Goal: Information Seeking & Learning: Find contact information

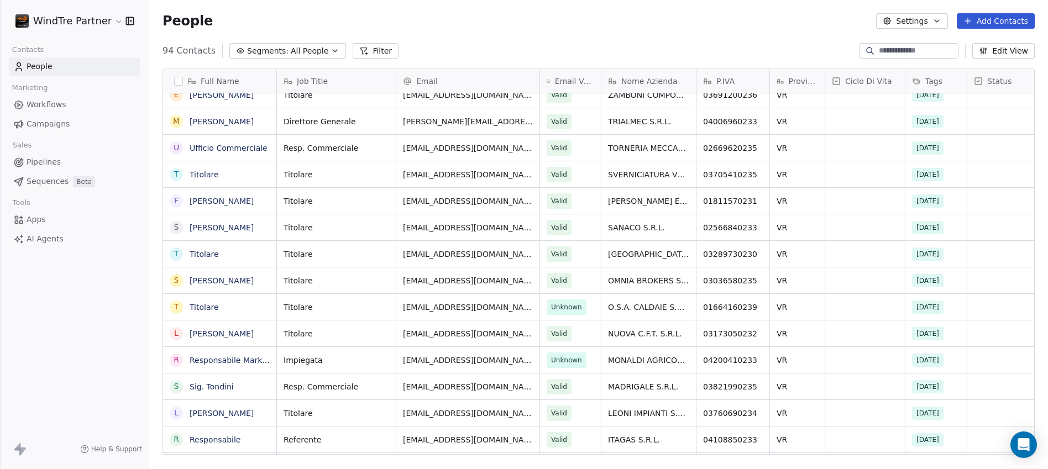
click at [109, 18] on html "WindTre Partner Contacts People Marketing Workflows Campaigns Sales Pipelines S…" at bounding box center [524, 234] width 1048 height 469
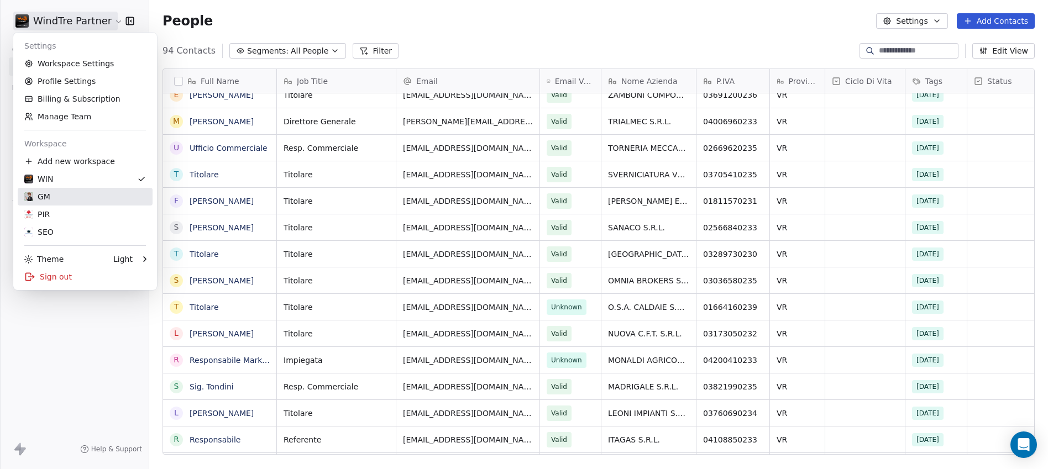
click at [54, 192] on div "GM" at bounding box center [85, 196] width 122 height 11
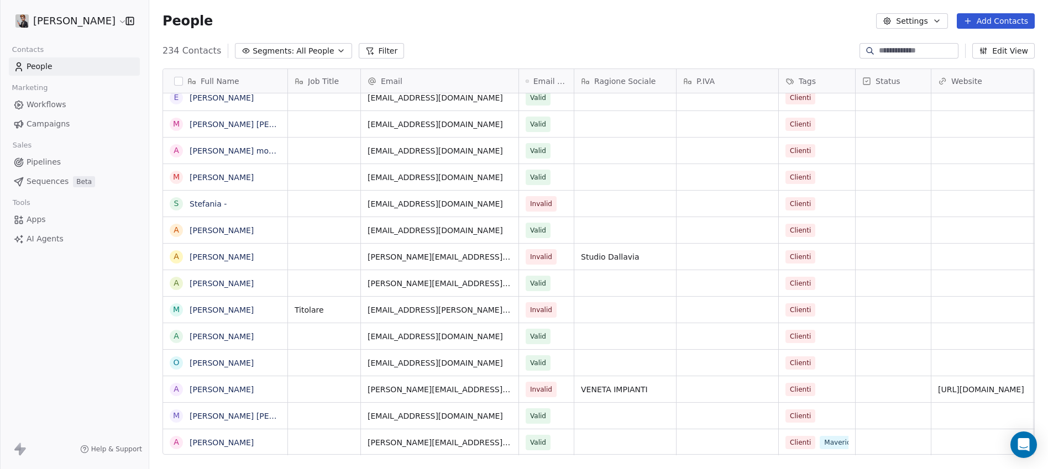
click at [113, 22] on html "Giovanni Marotto Contacts People Marketing Workflows Campaigns Sales Pipelines …" at bounding box center [524, 234] width 1048 height 469
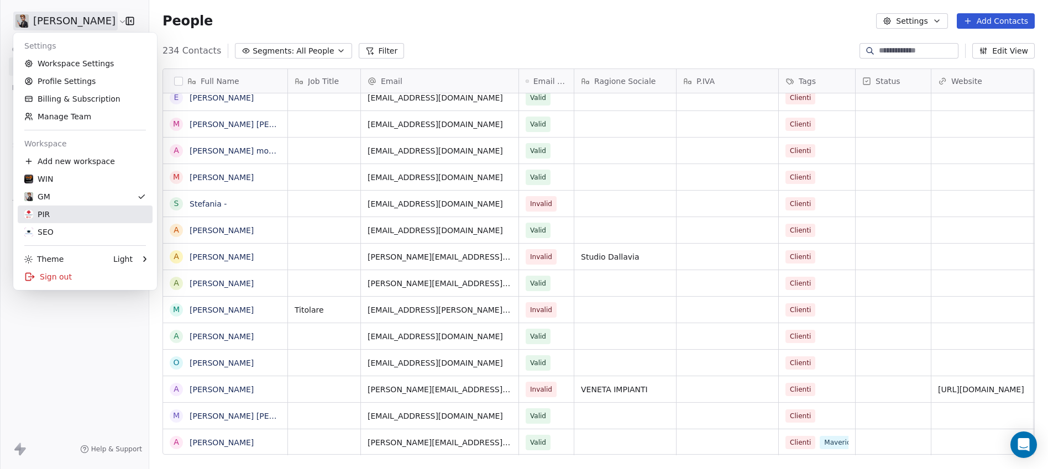
click at [56, 214] on div "PIR" at bounding box center [85, 214] width 122 height 11
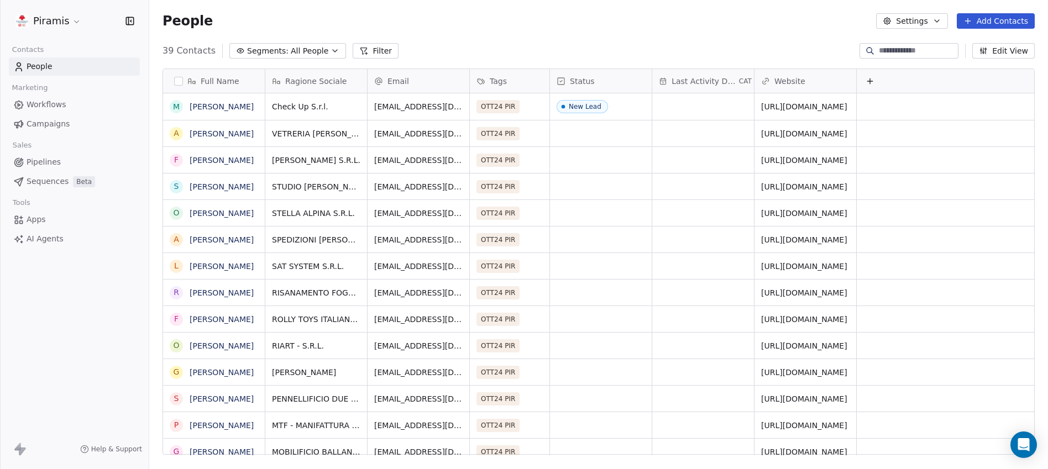
click at [73, 24] on html "Piramis Contacts People Marketing Workflows Campaigns Sales Pipelines Sequences…" at bounding box center [524, 234] width 1048 height 469
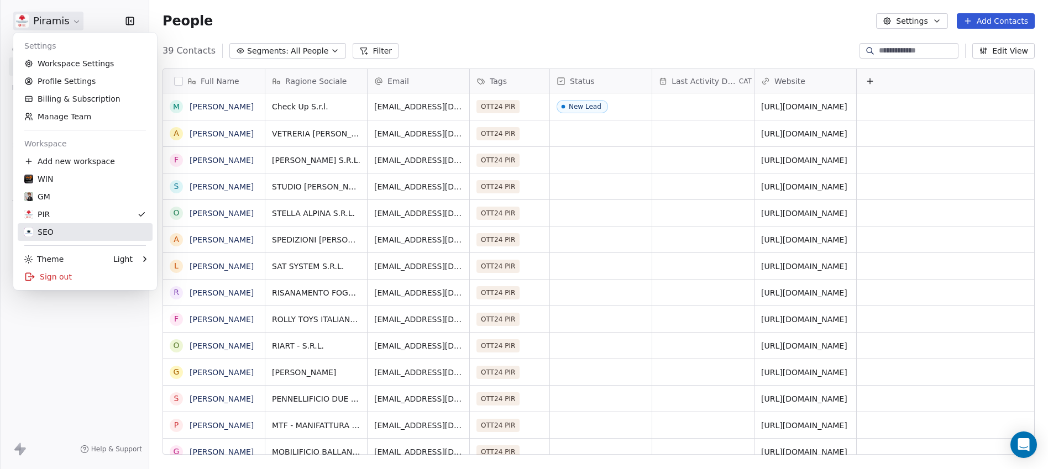
click at [55, 230] on div "SEO" at bounding box center [85, 232] width 122 height 11
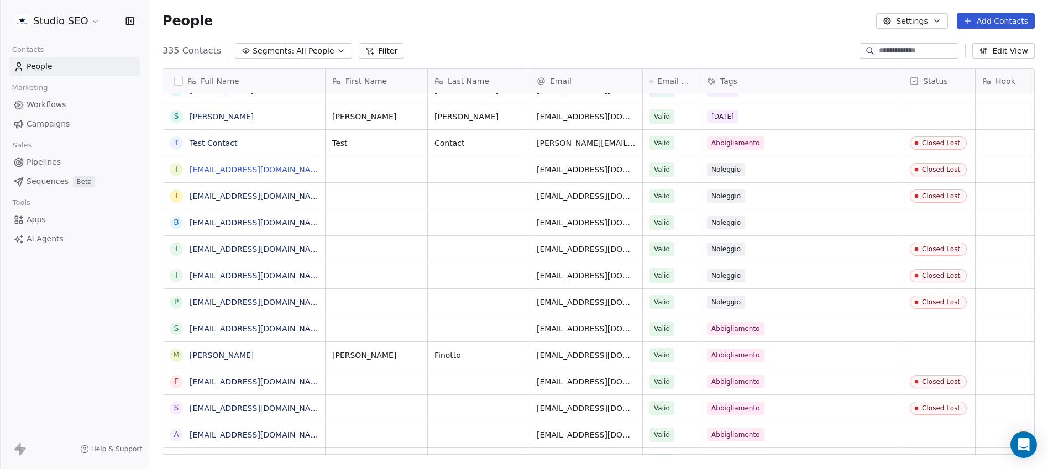
click at [246, 170] on link "info@ilnegoziodelnoleggio.com" at bounding box center [257, 169] width 135 height 9
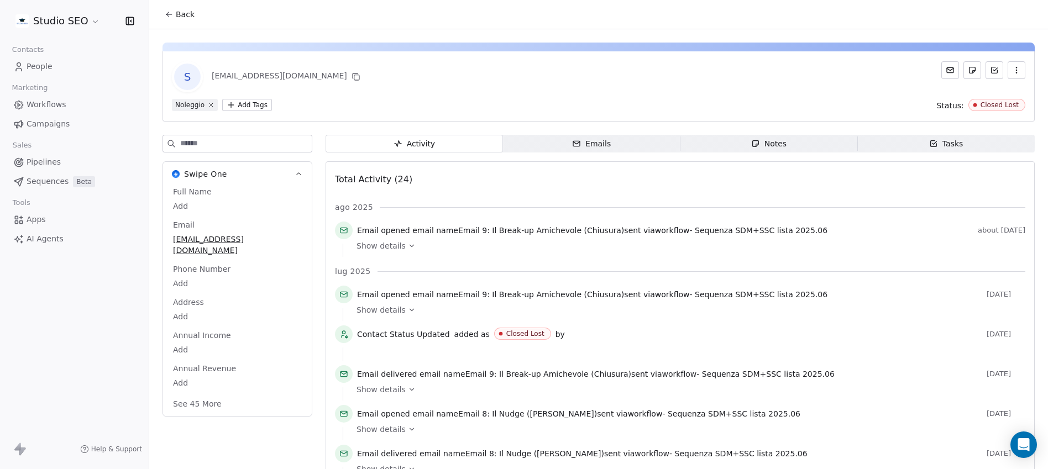
click at [53, 22] on html "Studio SEO Contacts People Marketing Workflows Campaigns Sales Pipelines Sequen…" at bounding box center [524, 234] width 1048 height 469
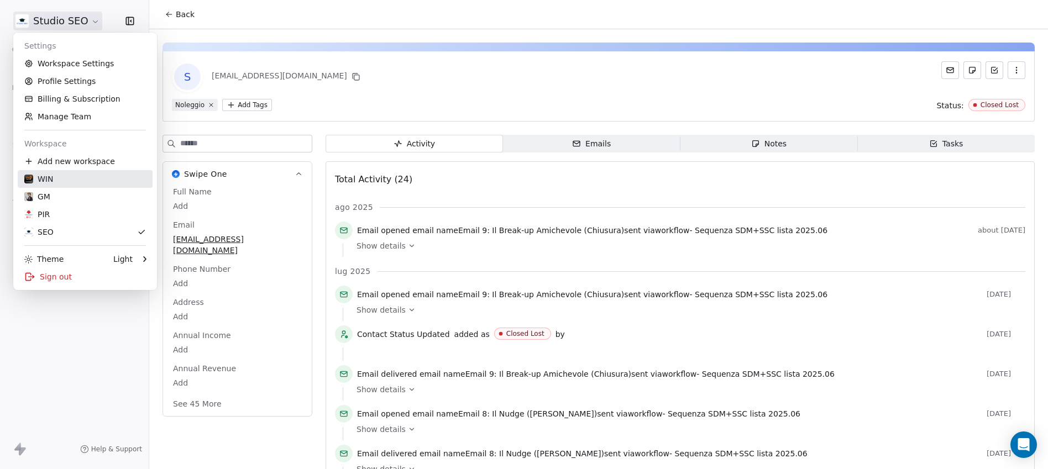
click at [60, 182] on div "WIN" at bounding box center [85, 179] width 122 height 11
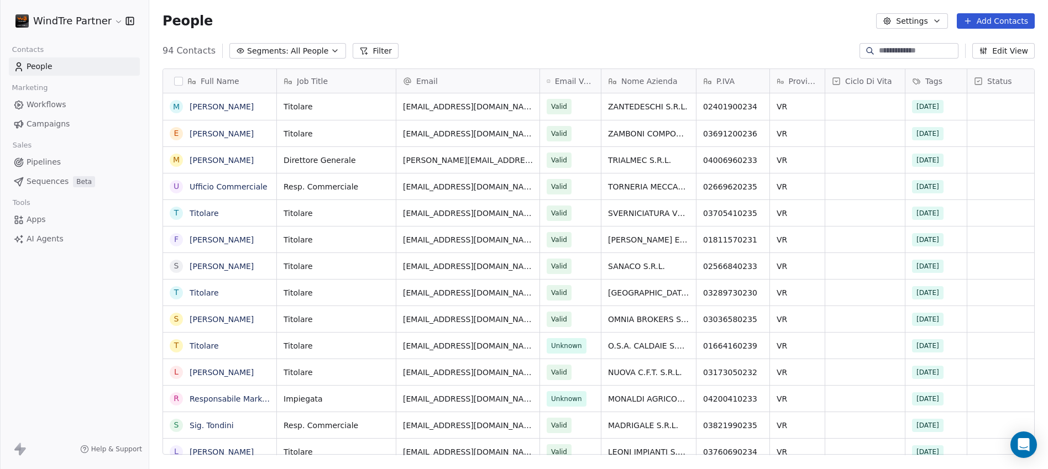
click at [180, 82] on button "button" at bounding box center [178, 81] width 9 height 9
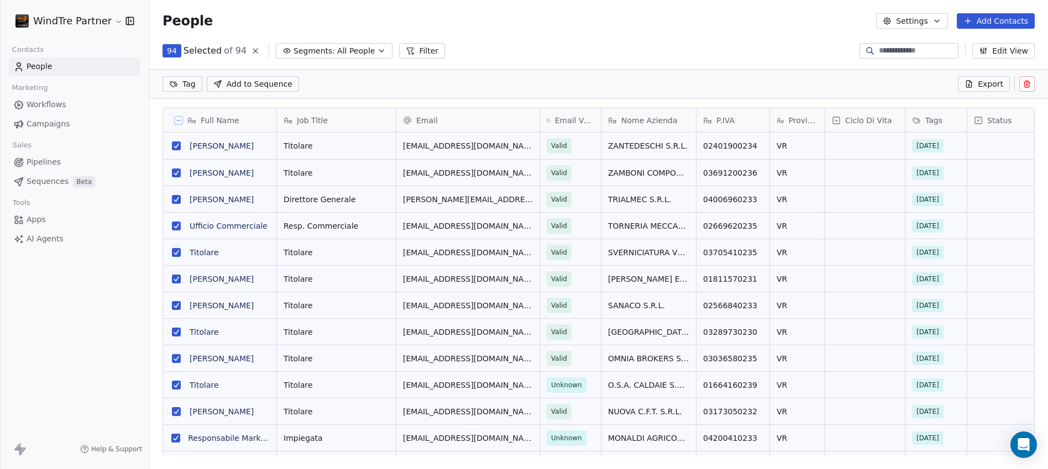
click at [993, 88] on span "Export" at bounding box center [990, 83] width 25 height 11
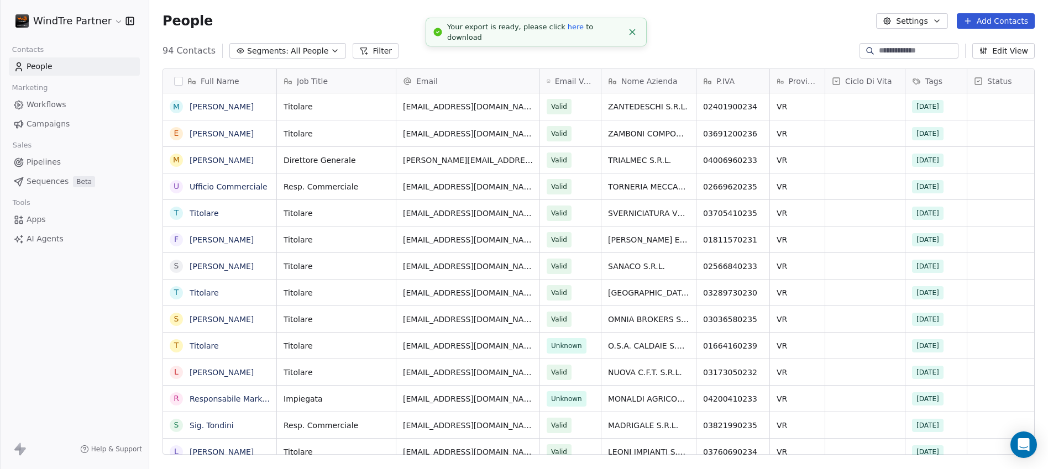
click at [568, 31] on link "here" at bounding box center [576, 27] width 16 height 8
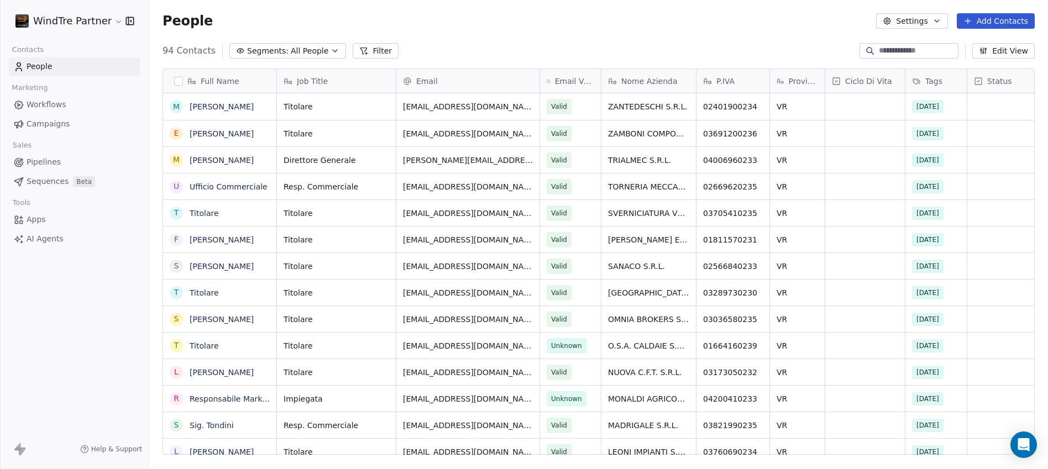
click at [601, 39] on div "People Settings Add Contacts" at bounding box center [598, 21] width 899 height 42
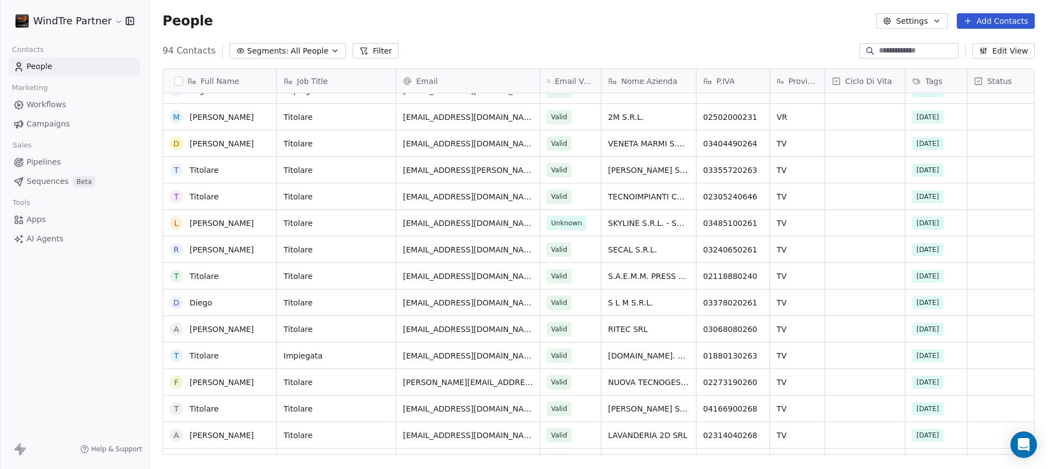
scroll to position [988, 0]
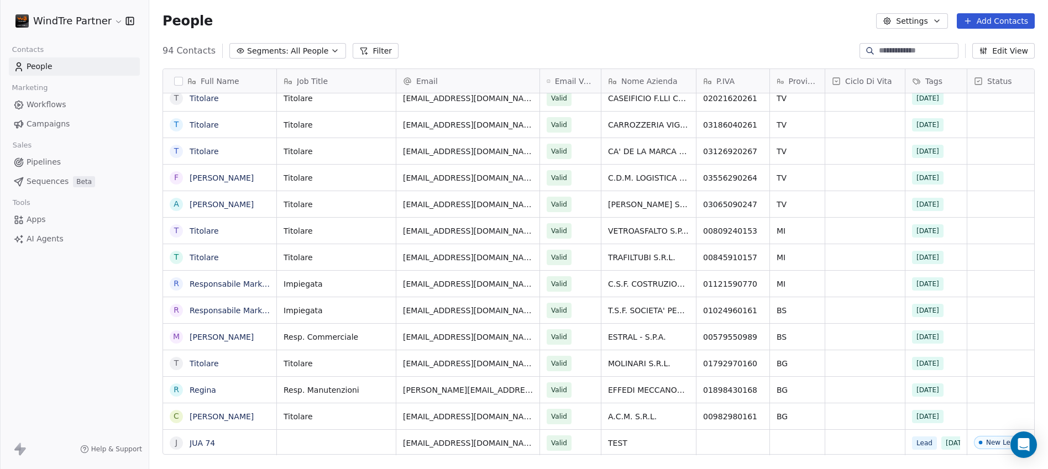
click at [365, 52] on button "Filter" at bounding box center [376, 50] width 46 height 15
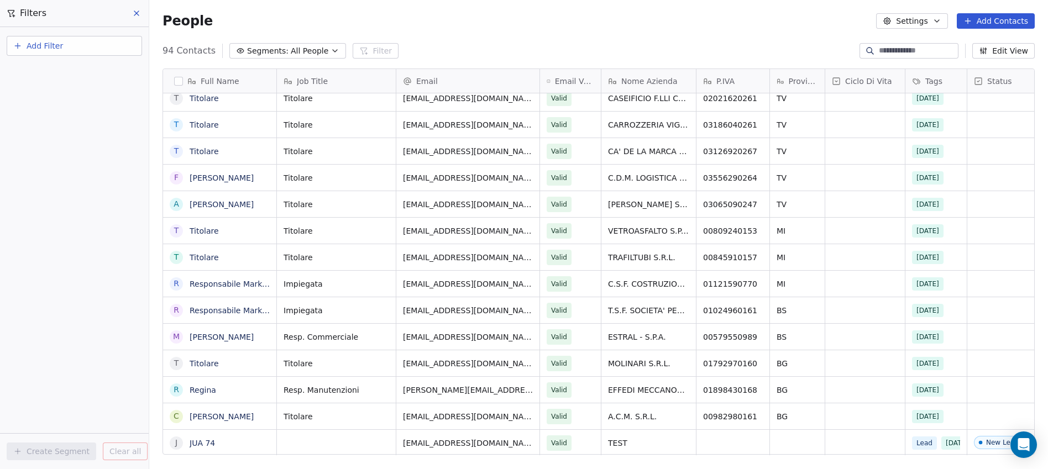
click at [44, 46] on span "Add Filter" at bounding box center [45, 46] width 36 height 12
click at [61, 74] on span "Contact properties" at bounding box center [54, 72] width 72 height 12
type input "***"
click at [61, 114] on div "Provincia" at bounding box center [74, 111] width 112 height 11
click at [78, 262] on div "Where property Provincia Is Add filter to this group Add another filter Create …" at bounding box center [74, 248] width 149 height 442
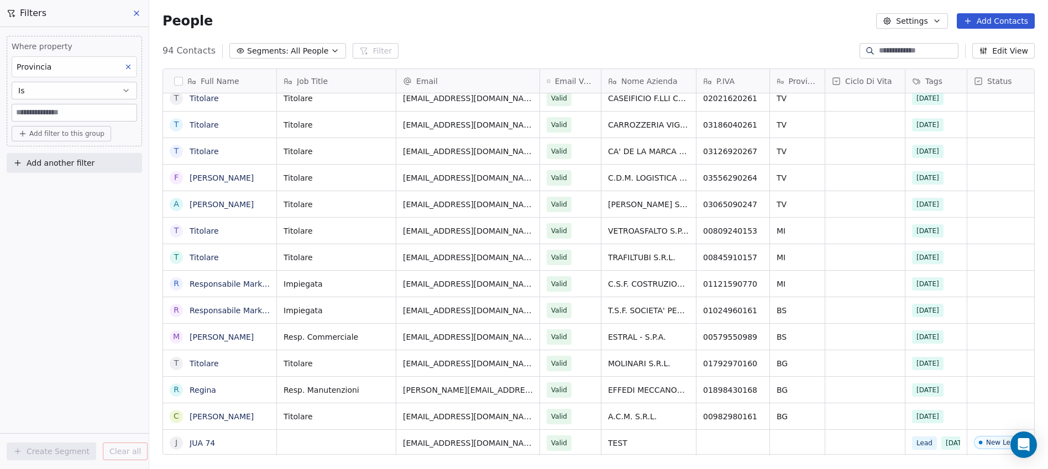
click at [61, 111] on input at bounding box center [74, 112] width 124 height 17
click at [65, 92] on button "Is" at bounding box center [74, 91] width 125 height 18
click at [58, 153] on div "Contains" at bounding box center [74, 153] width 115 height 18
click at [66, 111] on input at bounding box center [74, 112] width 124 height 17
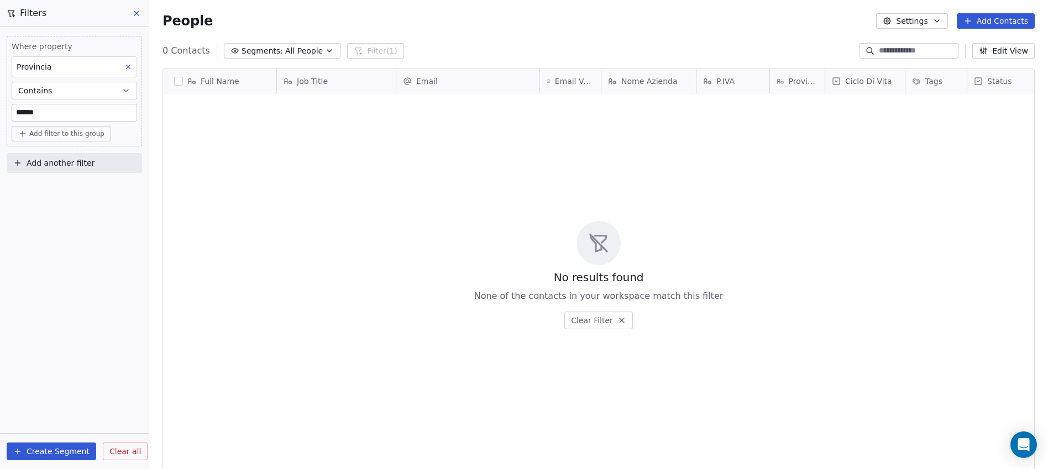
click at [57, 112] on input "******" at bounding box center [74, 112] width 124 height 17
type input "**"
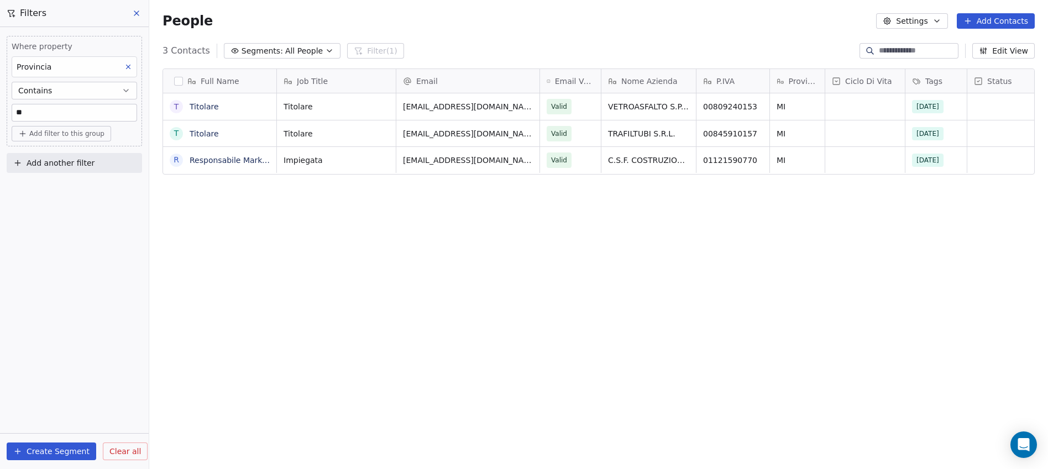
click at [179, 81] on button "button" at bounding box center [178, 81] width 9 height 9
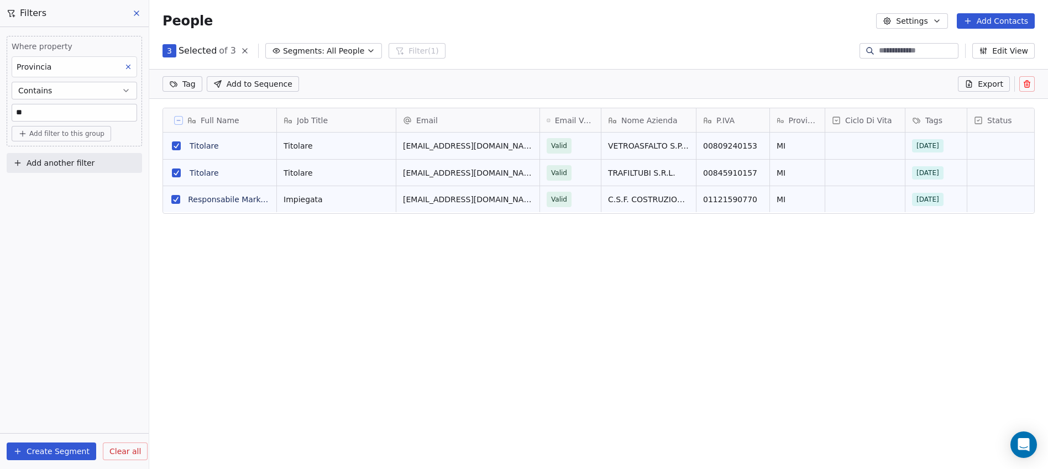
click at [1027, 84] on icon at bounding box center [1027, 84] width 0 height 2
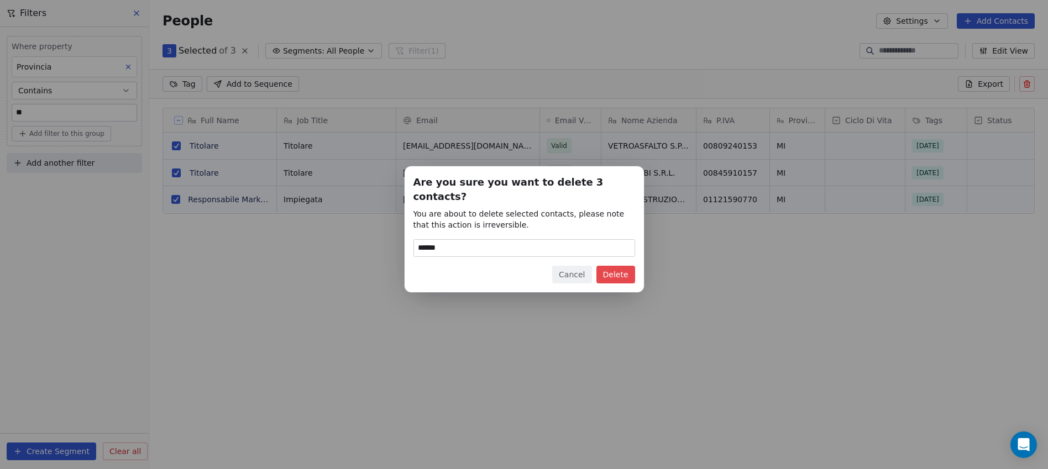
type input "******"
click at [620, 266] on button "Delete" at bounding box center [615, 275] width 39 height 18
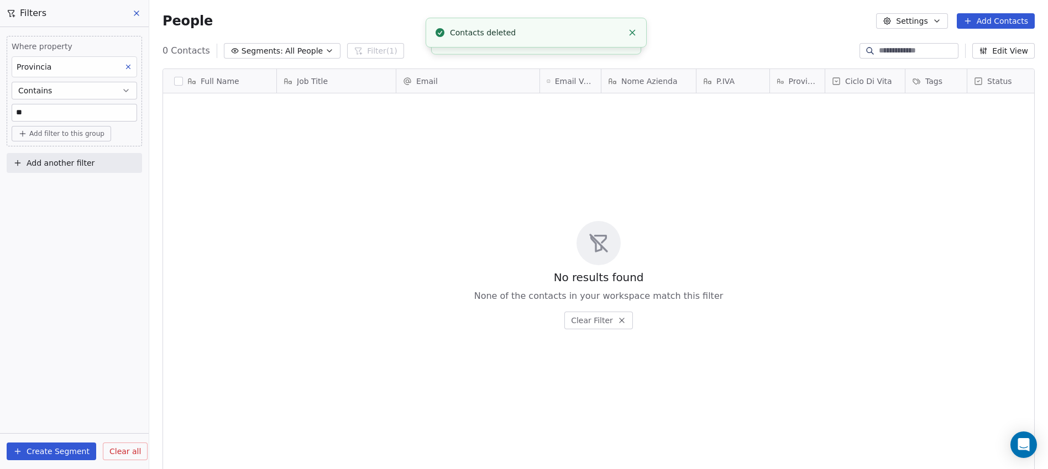
drag, startPoint x: 43, startPoint y: 115, endPoint x: 14, endPoint y: 108, distance: 29.0
click at [14, 108] on input "**" at bounding box center [74, 112] width 124 height 17
type input "*"
type input "**"
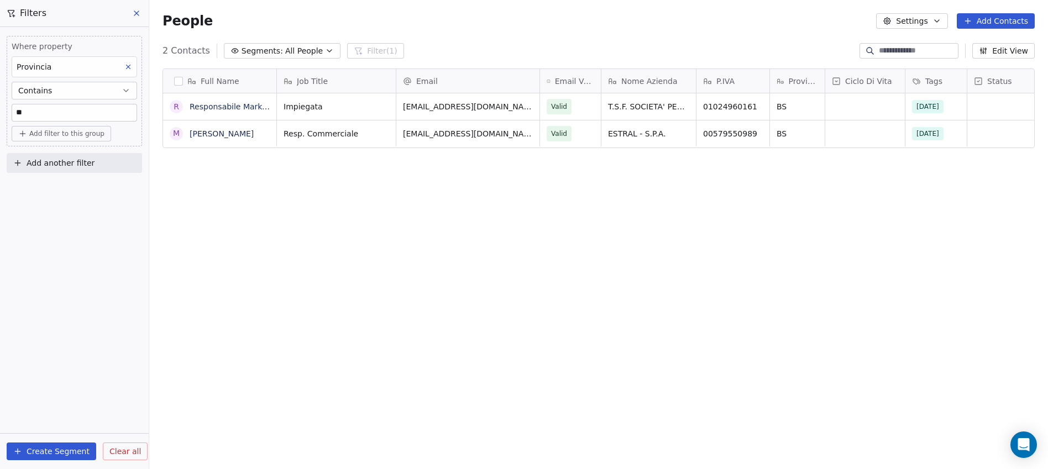
click at [180, 78] on button "button" at bounding box center [178, 81] width 9 height 9
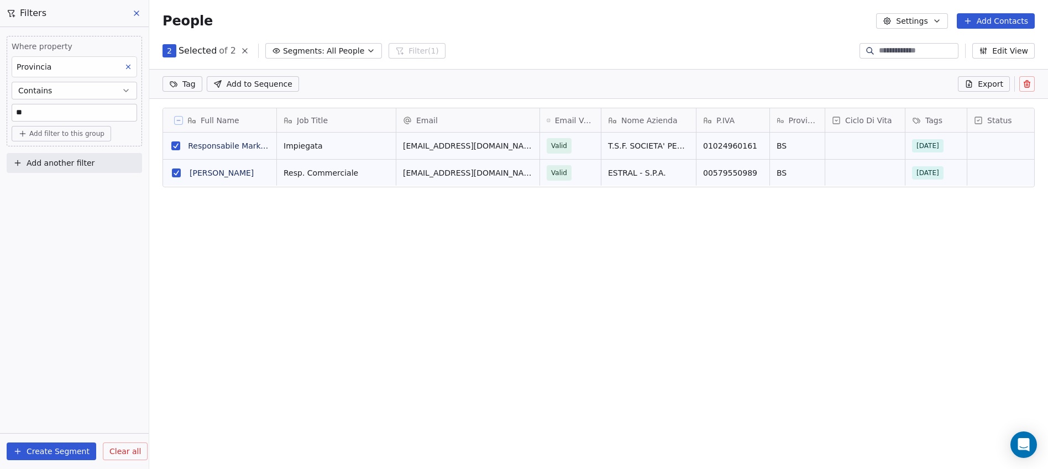
click at [1028, 82] on icon at bounding box center [1027, 82] width 2 height 2
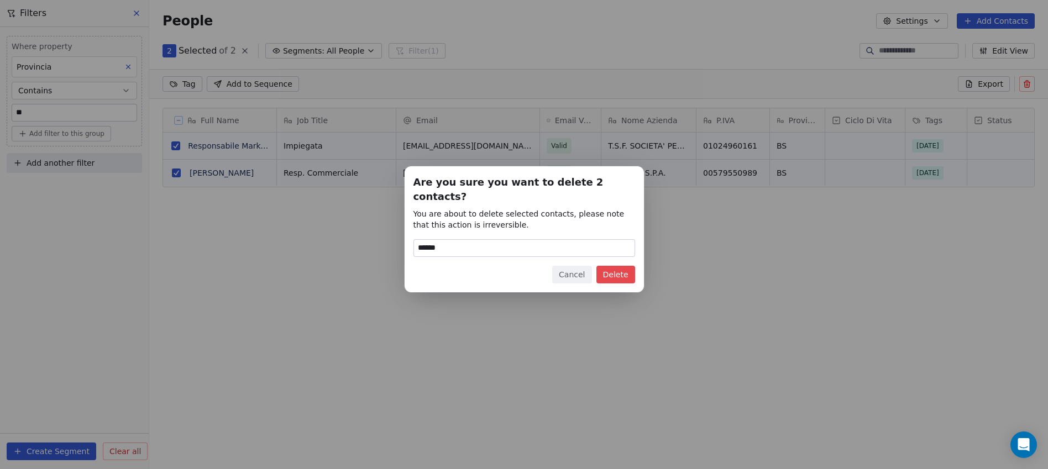
click at [611, 271] on button "Delete" at bounding box center [615, 275] width 39 height 18
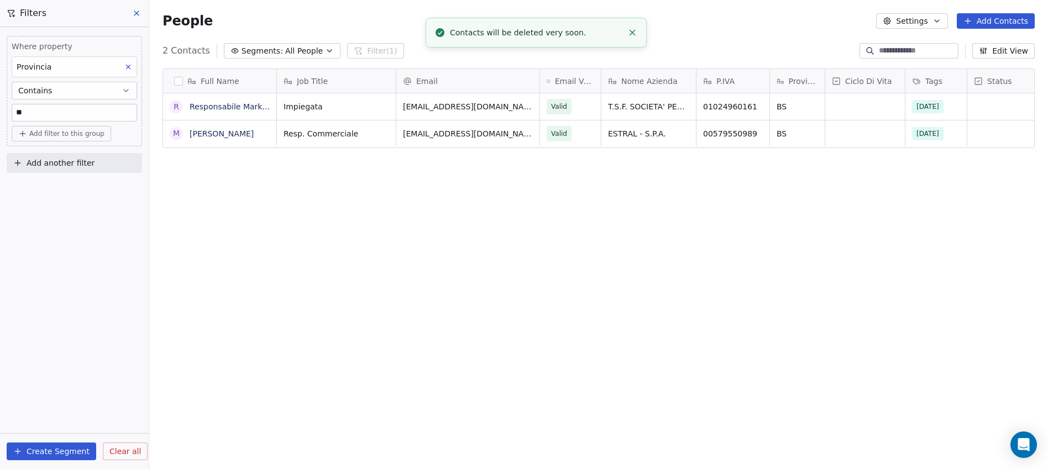
scroll to position [405, 890]
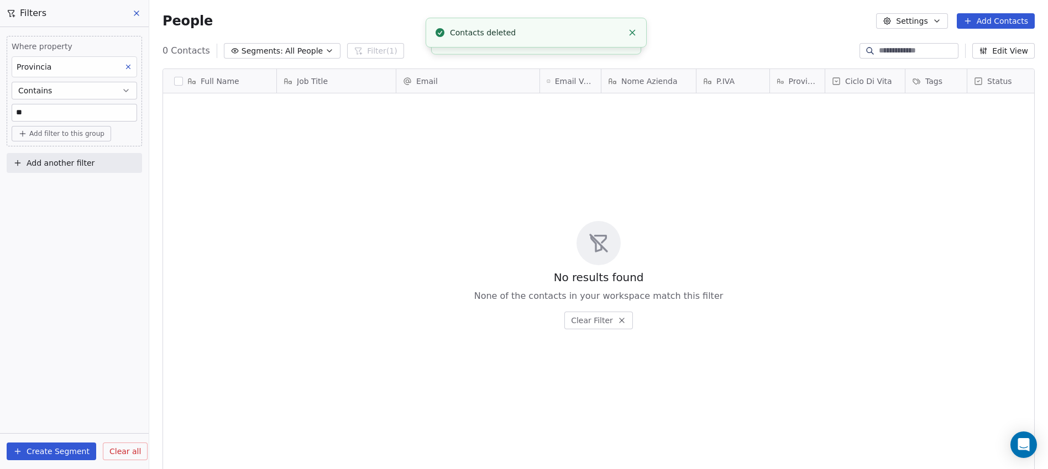
click at [87, 113] on input "**" at bounding box center [74, 112] width 124 height 17
click at [128, 88] on icon "button" at bounding box center [126, 90] width 9 height 9
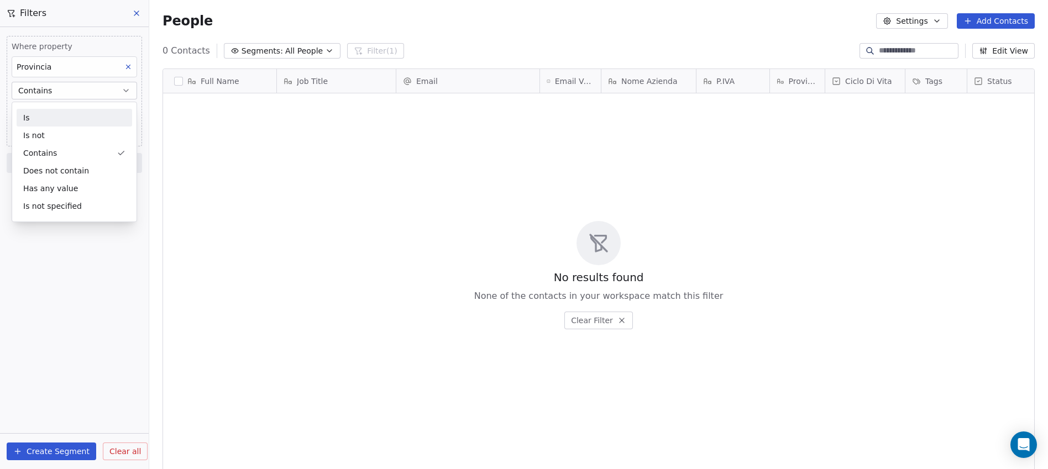
click at [48, 117] on div "Is" at bounding box center [74, 118] width 115 height 18
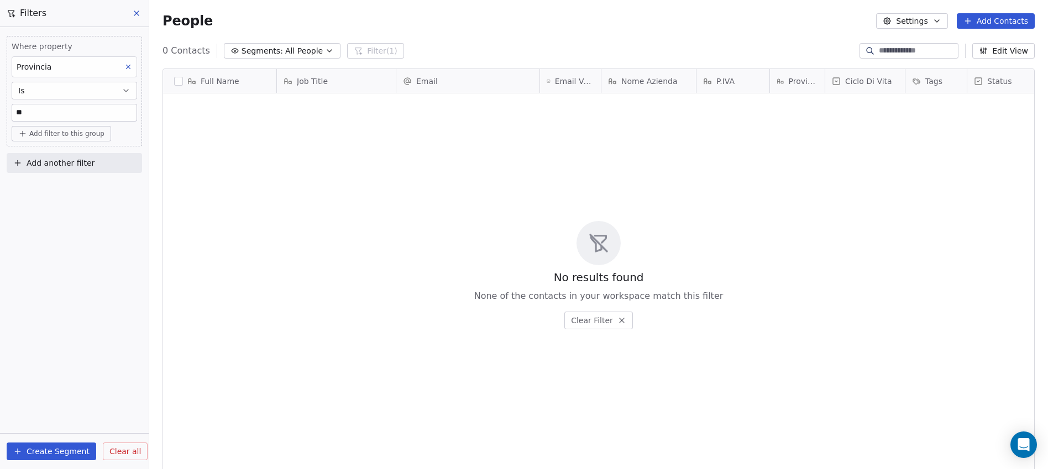
drag, startPoint x: 34, startPoint y: 114, endPoint x: -1, endPoint y: 114, distance: 34.8
click at [0, 114] on html "WindTre Partner Contacts People Marketing Workflows Campaigns Sales Pipelines S…" at bounding box center [524, 234] width 1048 height 469
click at [91, 96] on button "Is" at bounding box center [74, 91] width 125 height 18
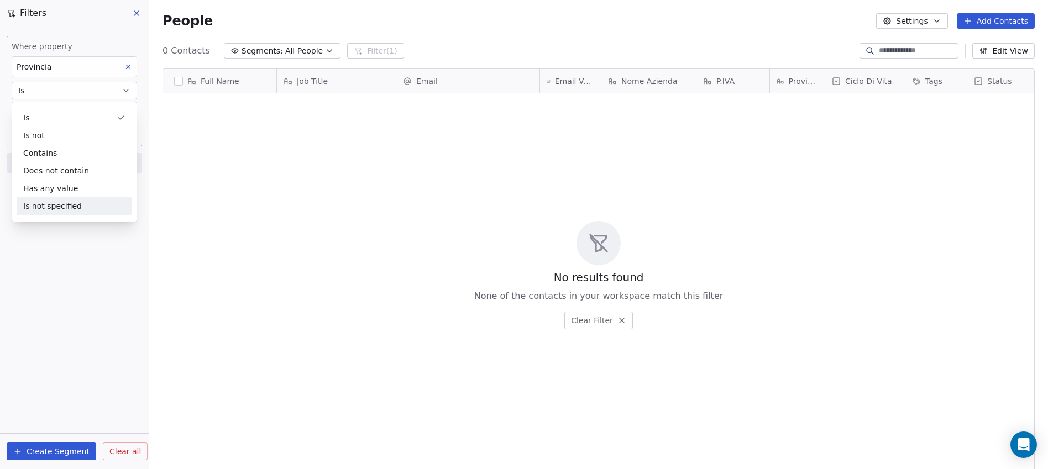
click at [61, 208] on div "Is not specified" at bounding box center [74, 206] width 115 height 18
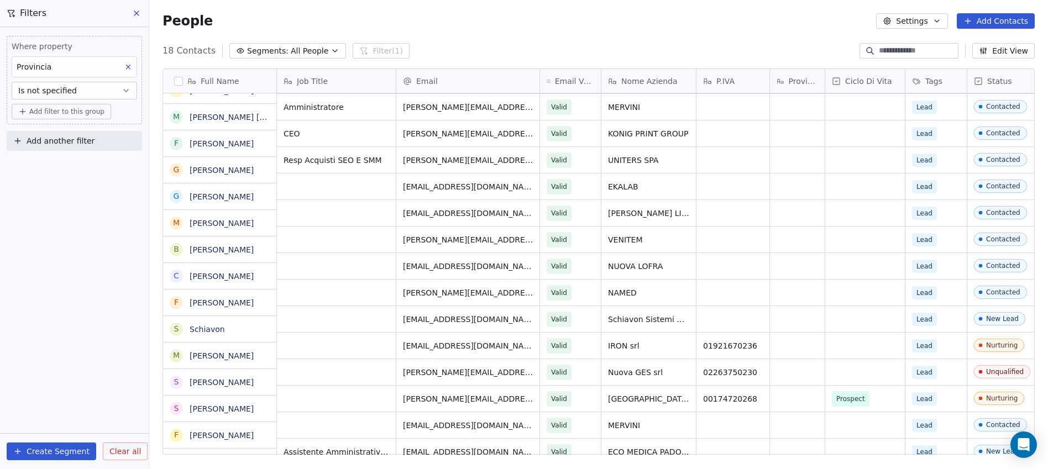
scroll to position [94, 0]
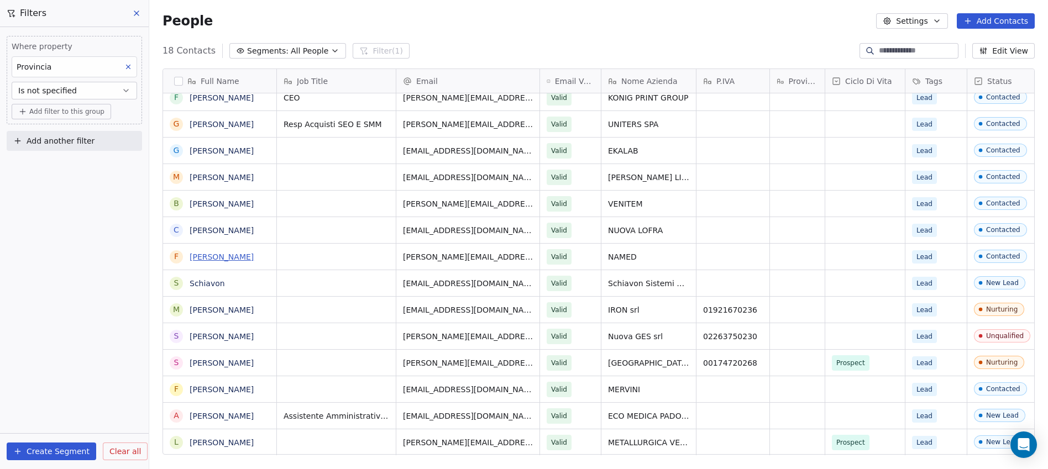
click at [208, 261] on link "Francesco Cerruti" at bounding box center [222, 257] width 64 height 9
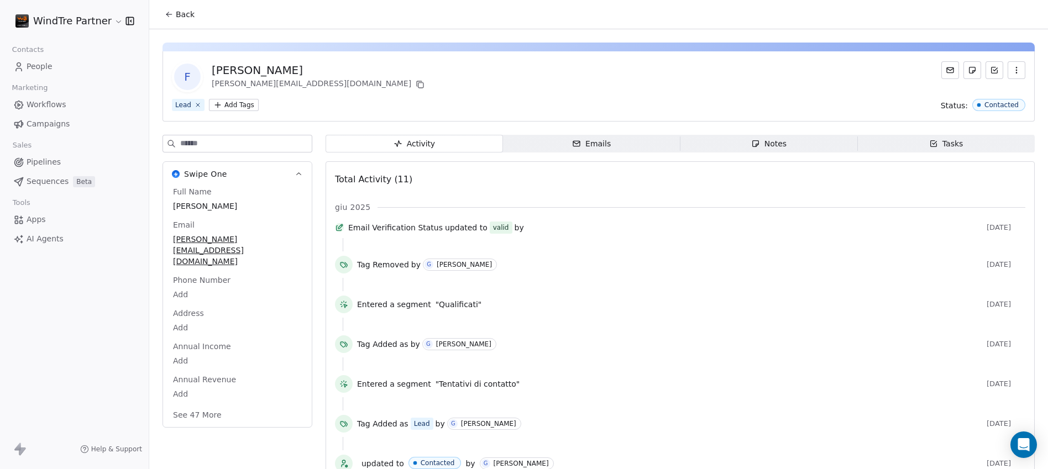
click at [607, 148] on span "Emails Emails" at bounding box center [591, 144] width 177 height 18
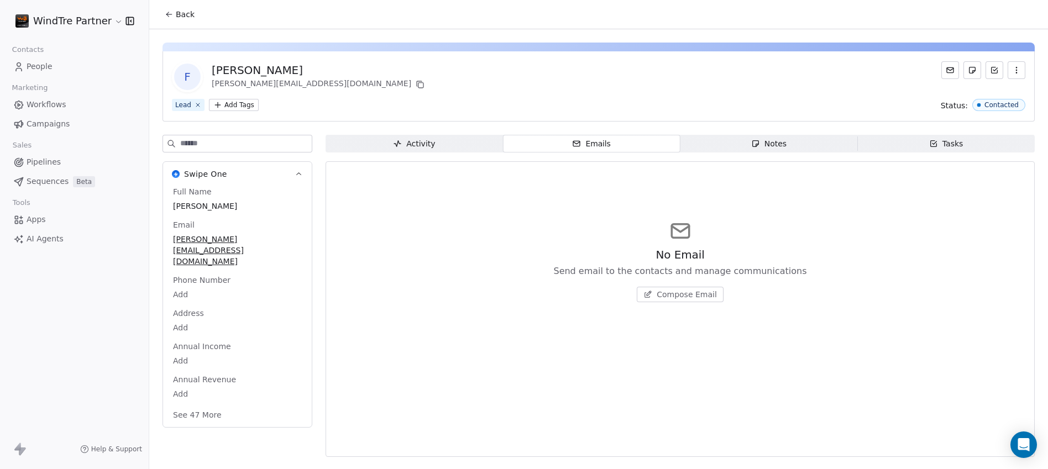
click at [749, 147] on span "Notes Notes" at bounding box center [768, 144] width 177 height 18
click at [921, 144] on span "Tasks Tasks" at bounding box center [945, 144] width 177 height 18
click at [395, 144] on icon "button" at bounding box center [397, 143] width 9 height 9
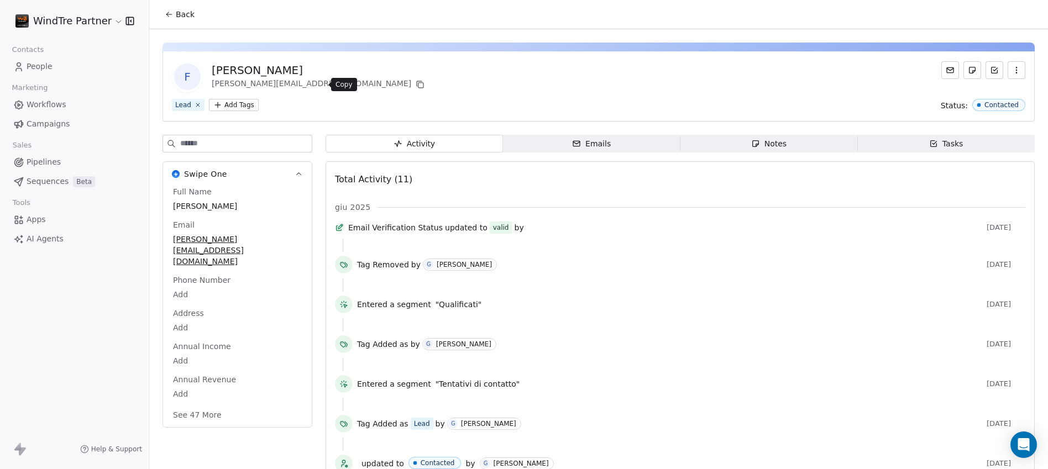
click at [416, 86] on icon at bounding box center [420, 84] width 9 height 9
click at [170, 14] on icon at bounding box center [169, 14] width 9 height 9
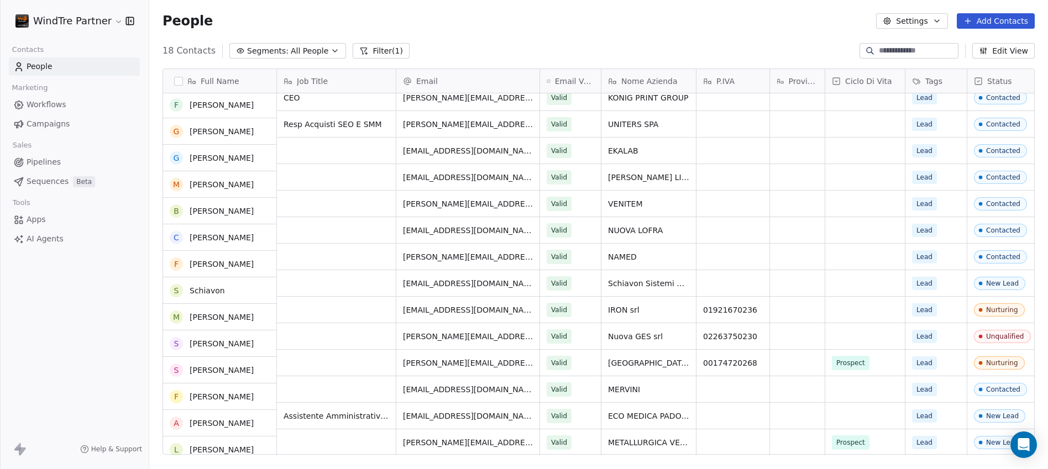
scroll to position [115, 0]
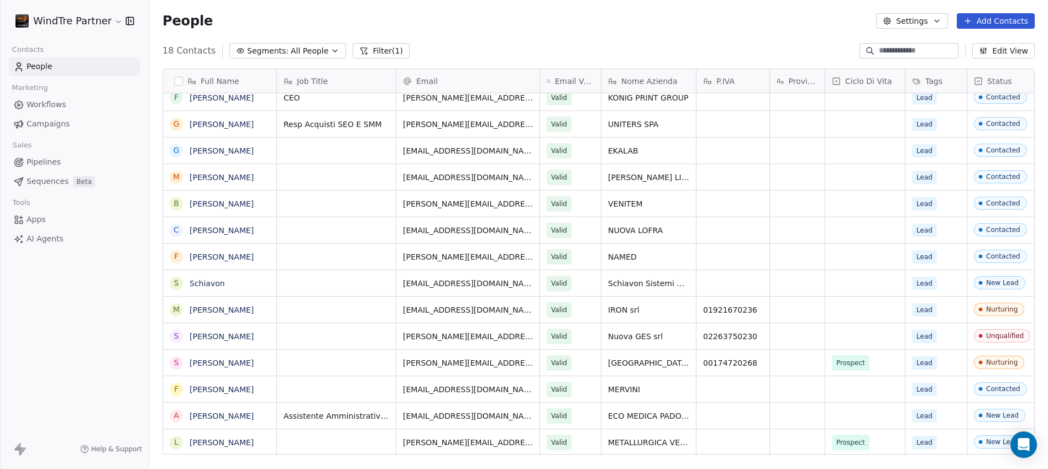
click at [389, 52] on button "Filter (1)" at bounding box center [381, 50] width 57 height 15
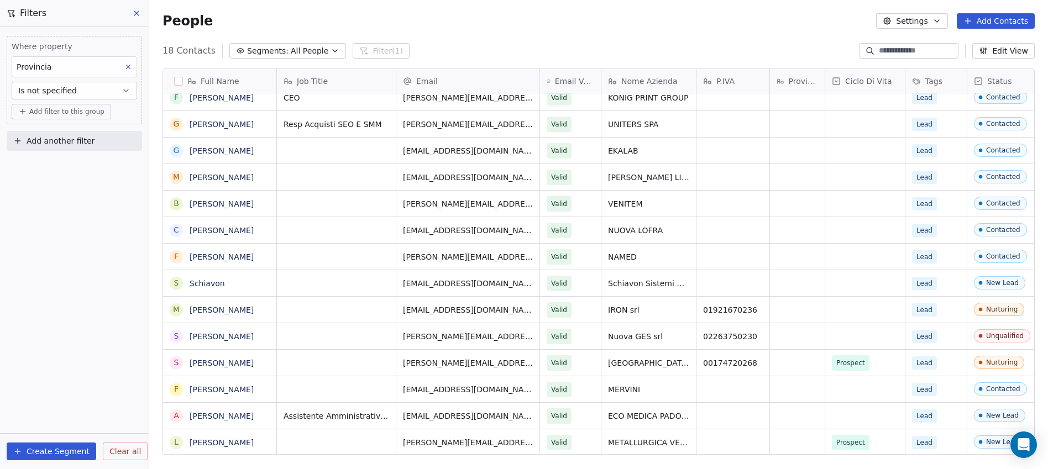
click at [82, 69] on div "Provincia" at bounding box center [74, 66] width 125 height 21
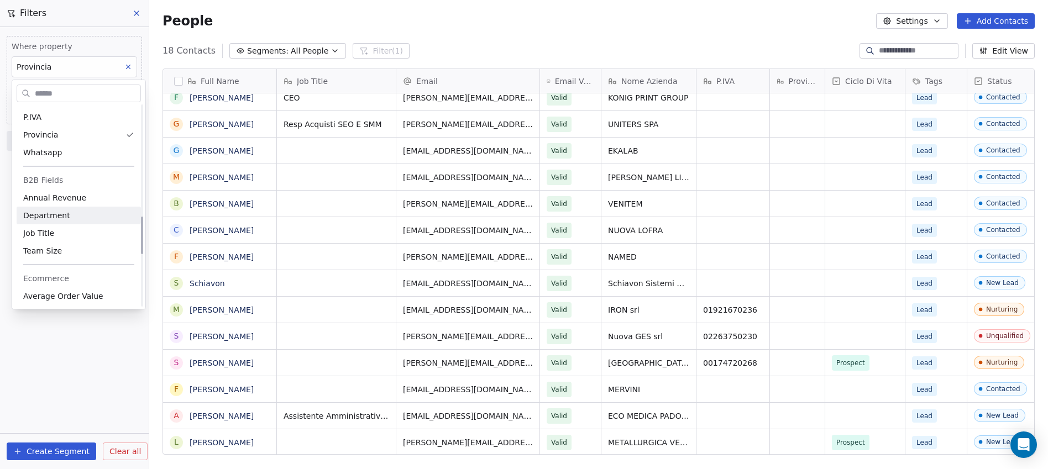
scroll to position [565, 0]
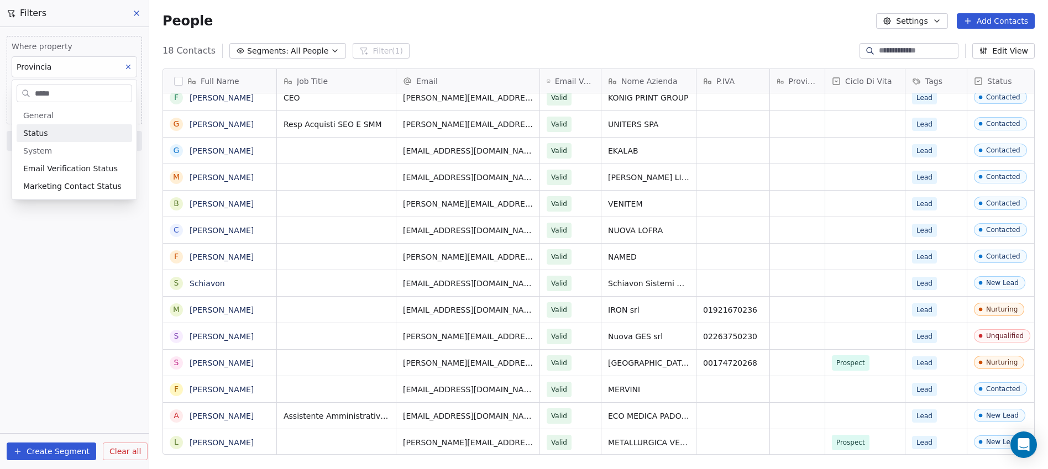
type input "*****"
click at [60, 133] on div "Status" at bounding box center [74, 133] width 102 height 11
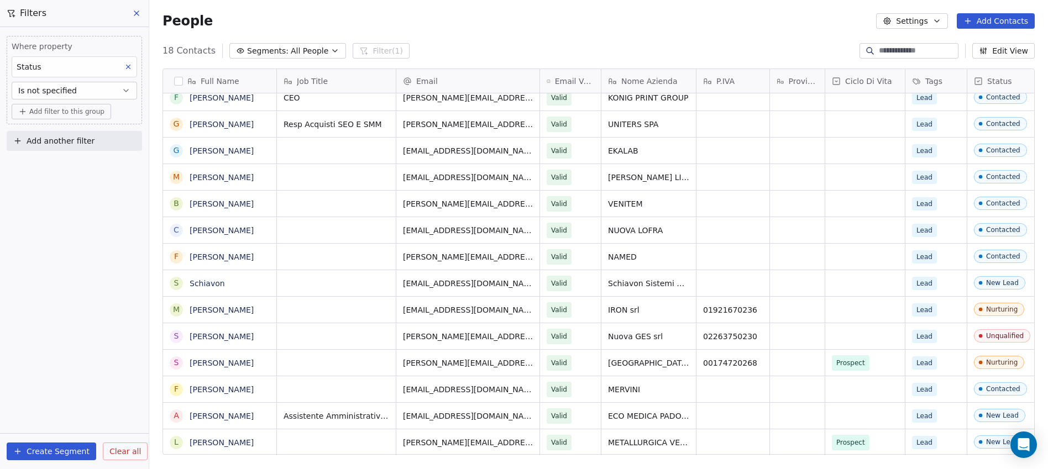
click at [80, 96] on button "Is not specified" at bounding box center [74, 91] width 125 height 18
click at [58, 122] on div "Is" at bounding box center [74, 118] width 115 height 18
click at [73, 113] on body "WindTre Partner Contacts People Marketing Workflows Campaigns Sales Pipelines S…" at bounding box center [524, 234] width 1048 height 469
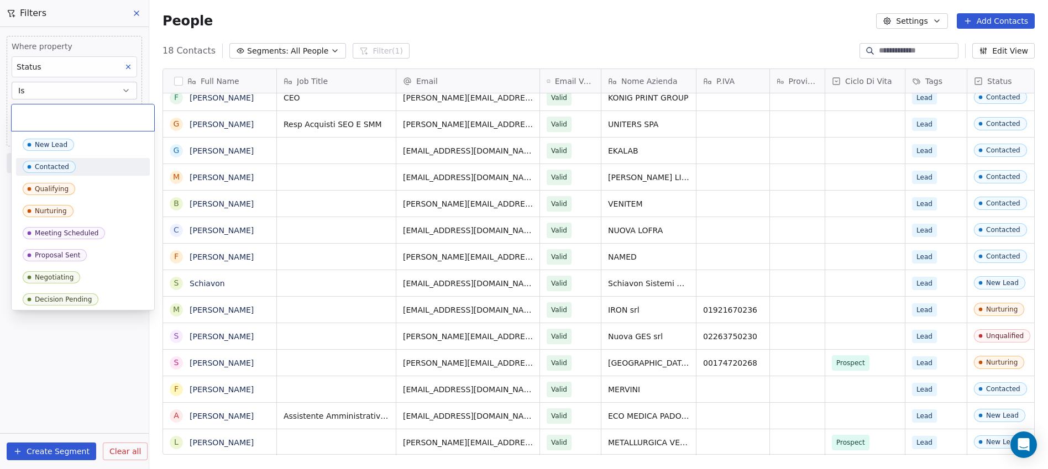
click at [60, 164] on div "Contacted" at bounding box center [52, 167] width 34 height 8
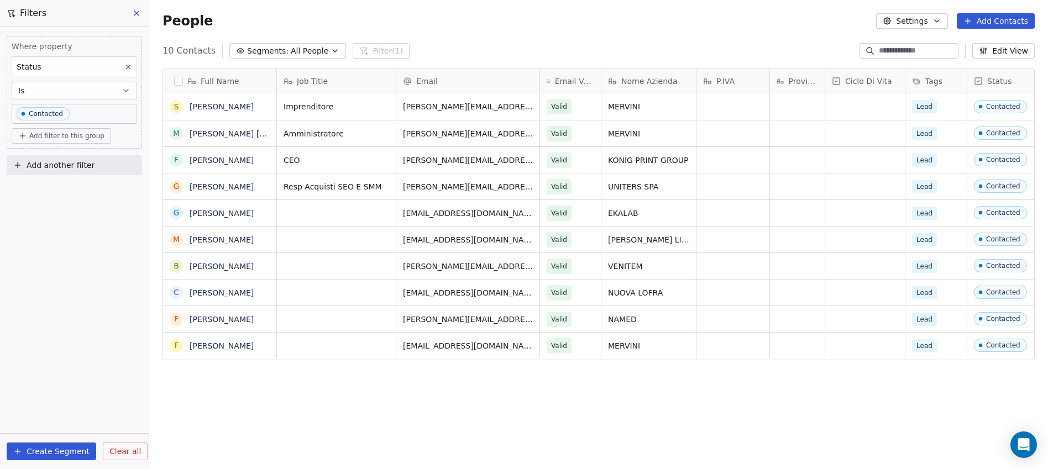
click at [180, 83] on button "button" at bounding box center [178, 81] width 9 height 9
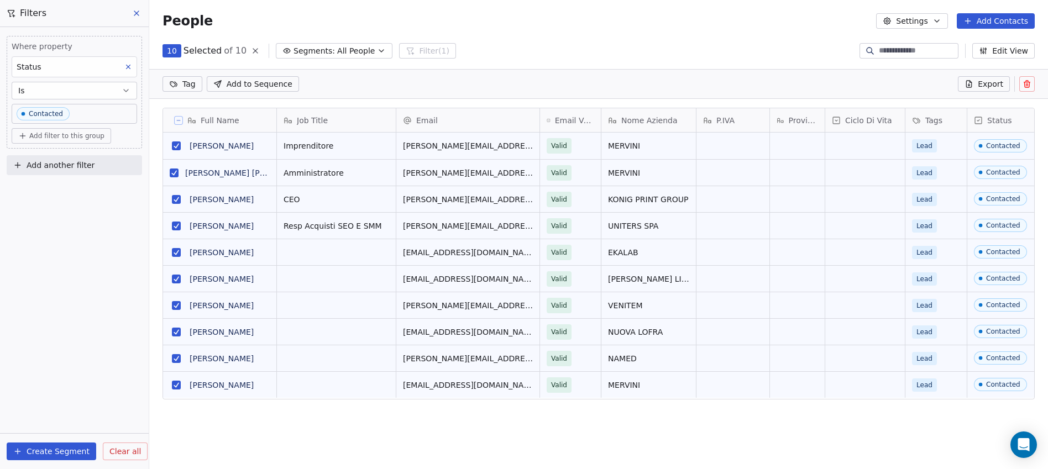
click at [1031, 82] on button at bounding box center [1026, 83] width 15 height 15
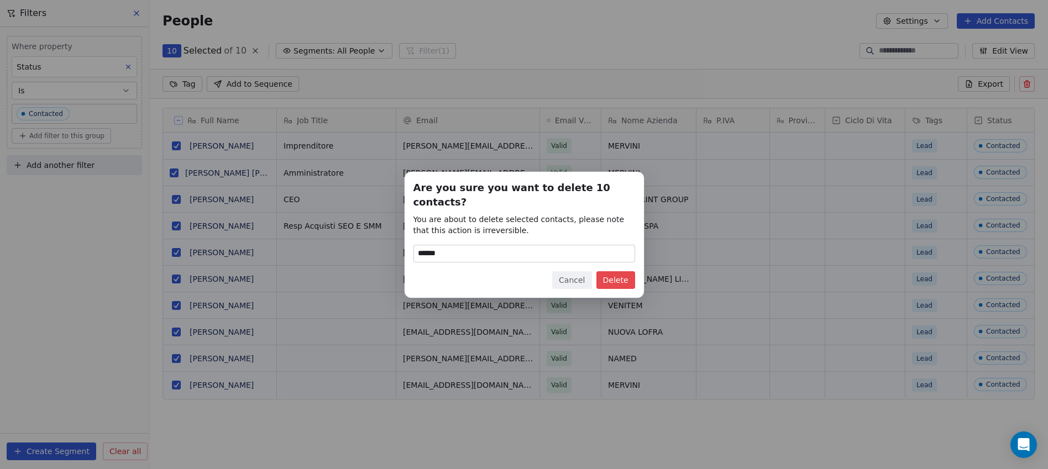
type input "******"
click at [610, 276] on button "Delete" at bounding box center [615, 280] width 39 height 18
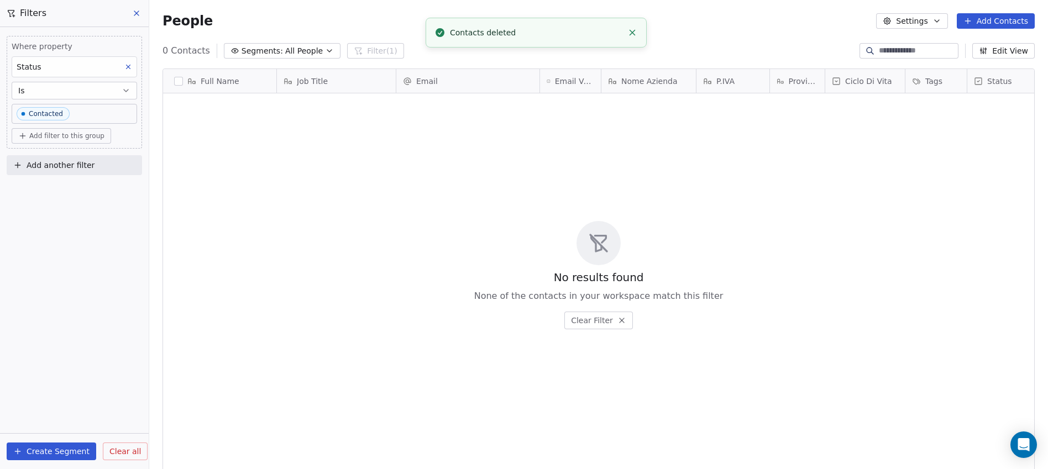
click at [634, 34] on line "Close toast" at bounding box center [632, 32] width 5 height 5
click at [139, 13] on icon at bounding box center [136, 13] width 9 height 9
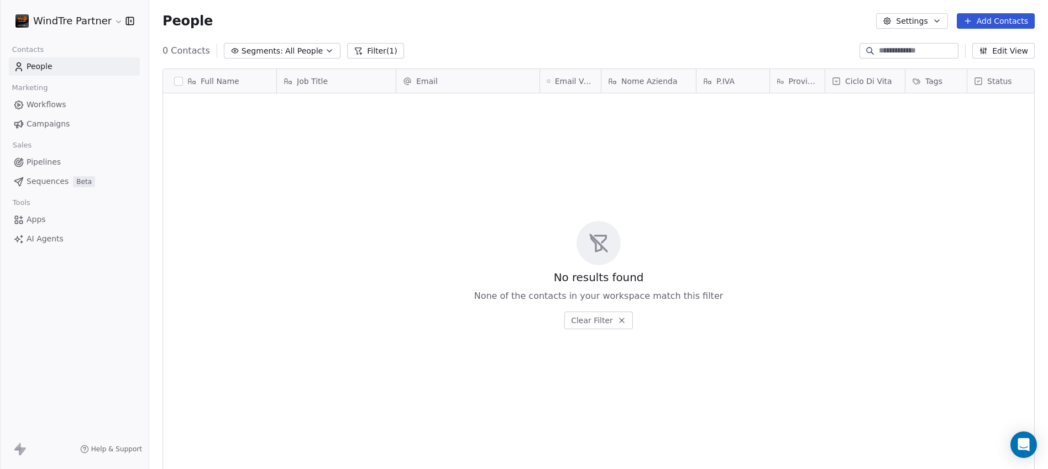
click at [595, 322] on button "Clear Filter" at bounding box center [598, 321] width 69 height 18
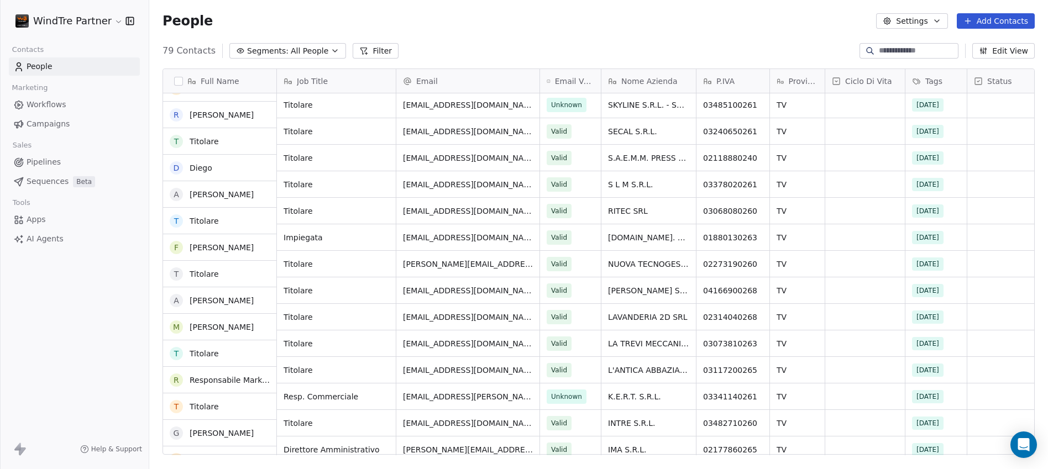
scroll to position [1027, 0]
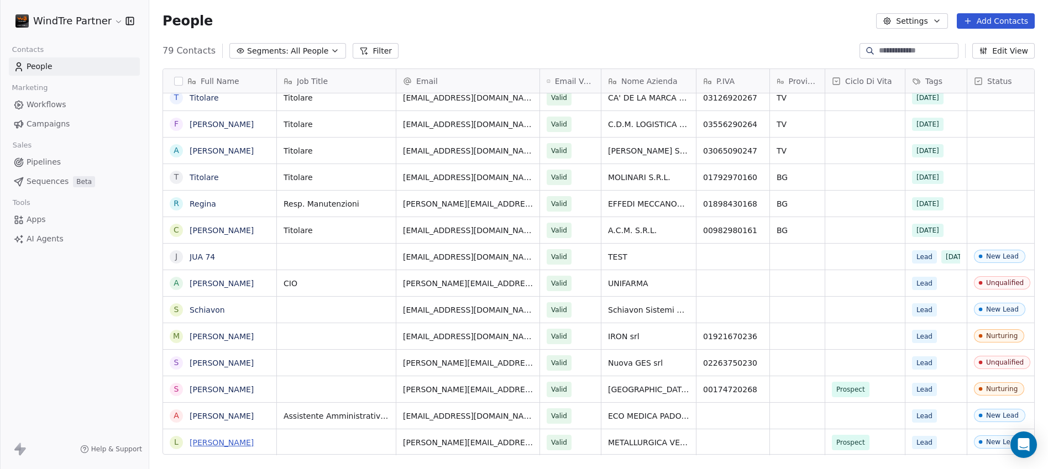
click at [211, 443] on link "Laura Morandi" at bounding box center [222, 442] width 64 height 9
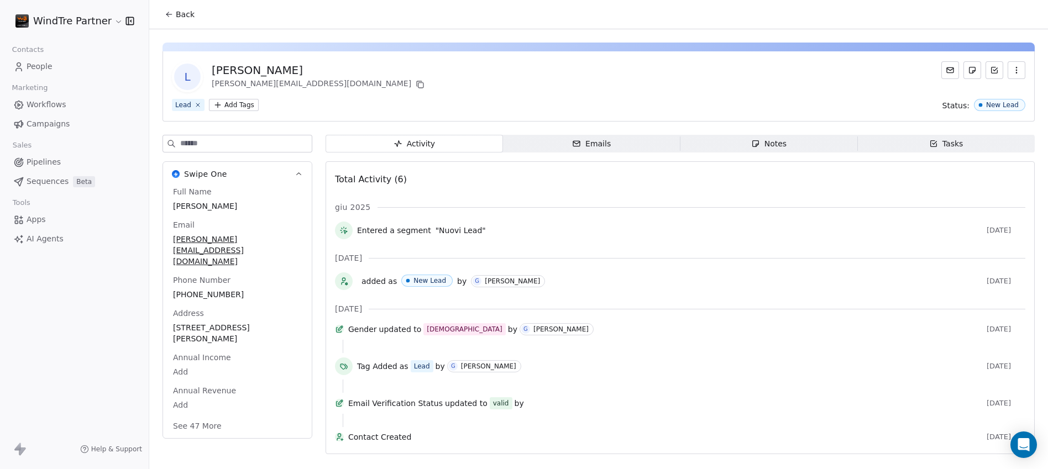
click at [587, 141] on span "Emails Emails" at bounding box center [591, 144] width 177 height 18
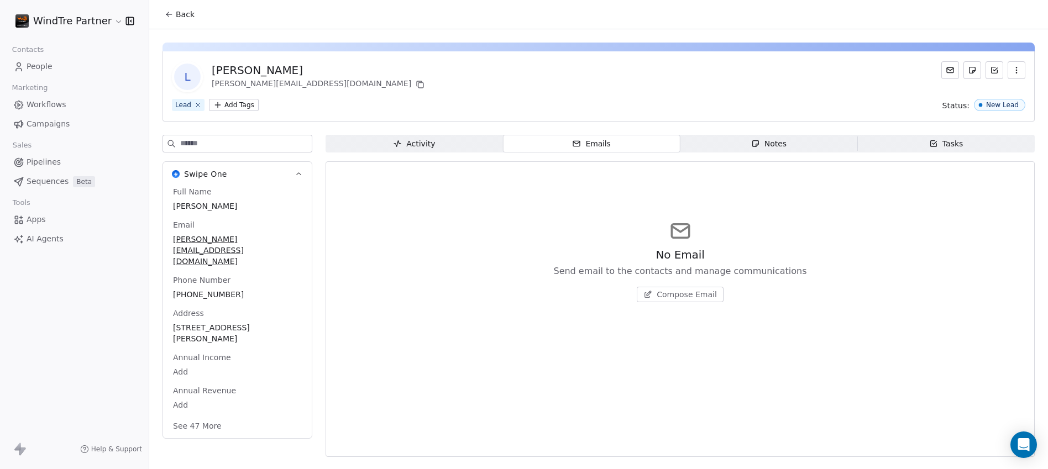
click at [721, 149] on span "Notes Notes" at bounding box center [768, 144] width 177 height 18
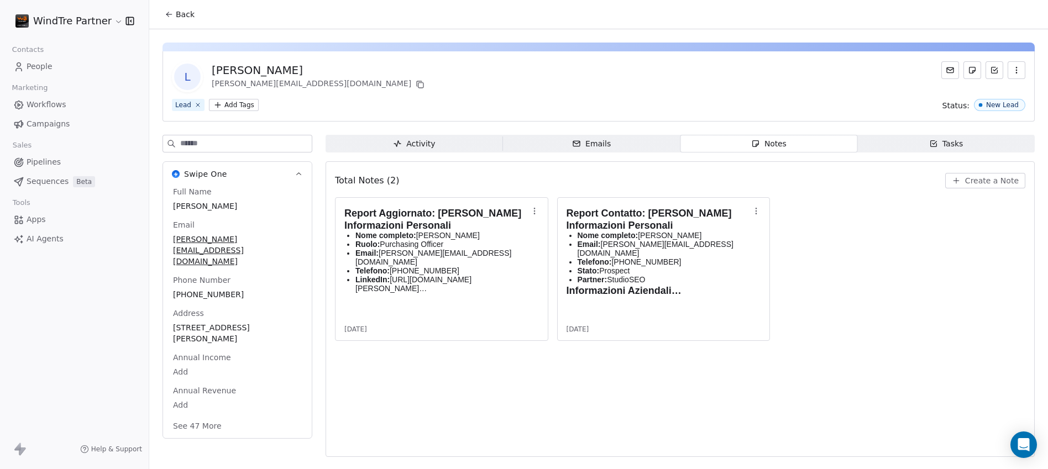
click at [430, 143] on div "Activity" at bounding box center [414, 144] width 42 height 12
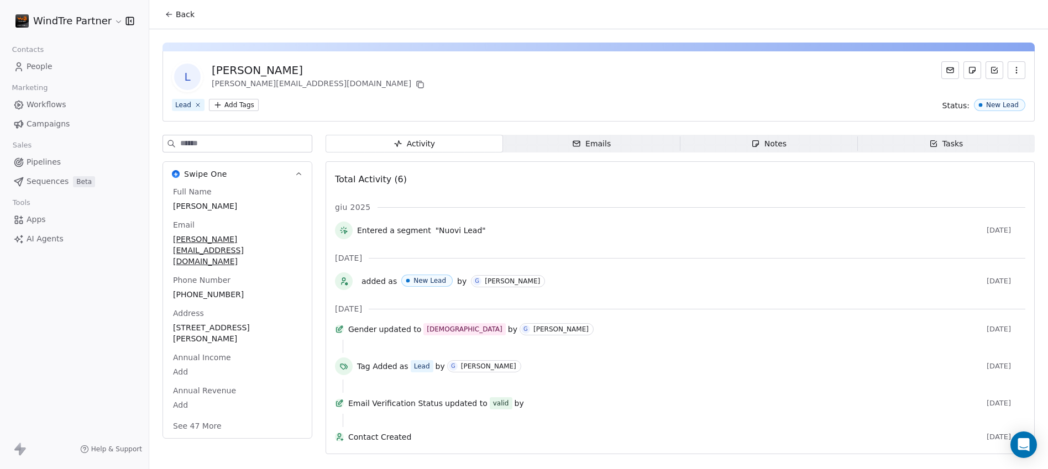
click at [285, 243] on span "laura.morandi@metallurgicaveneta.it" at bounding box center [237, 250] width 129 height 33
click at [268, 234] on span "laura.morandi@metallurgicaveneta.it" at bounding box center [238, 250] width 128 height 33
drag, startPoint x: 191, startPoint y: 241, endPoint x: 166, endPoint y: 240, distance: 24.4
click at [166, 240] on div "Full Name Laura Morandi Email laura.morandi@metallurgicaveneta.it Phone Number …" at bounding box center [237, 312] width 149 height 253
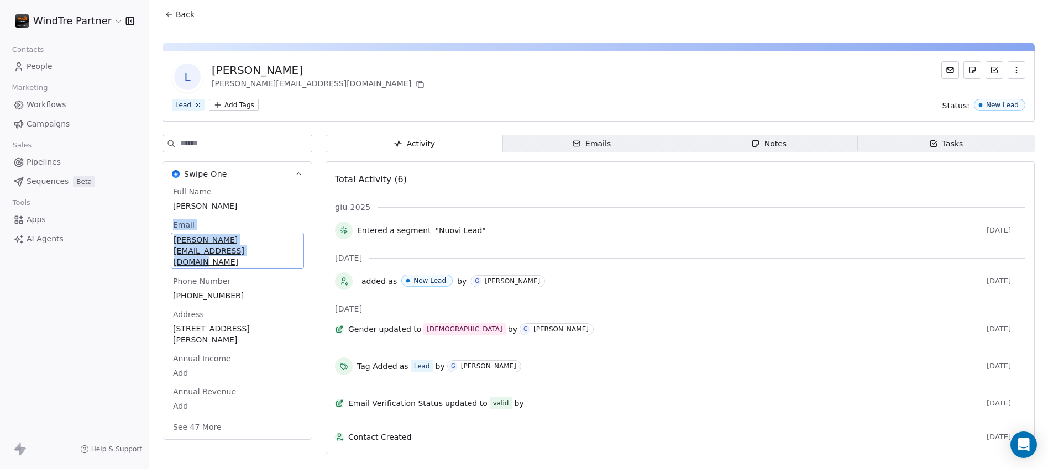
drag, startPoint x: 170, startPoint y: 213, endPoint x: 200, endPoint y: 240, distance: 40.7
click at [200, 240] on div "Full Name Laura Morandi Email laura.morandi@metallurgicaveneta.it Phone Number …" at bounding box center [237, 312] width 149 height 253
copy div "Email laura.morandi@metallurgicaveneta.it"
click at [173, 15] on icon at bounding box center [169, 14] width 9 height 9
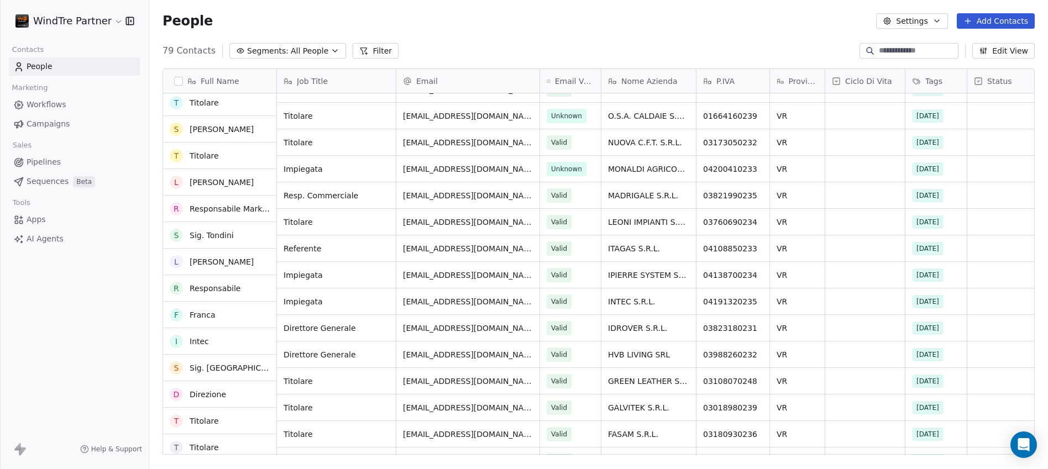
scroll to position [231, 0]
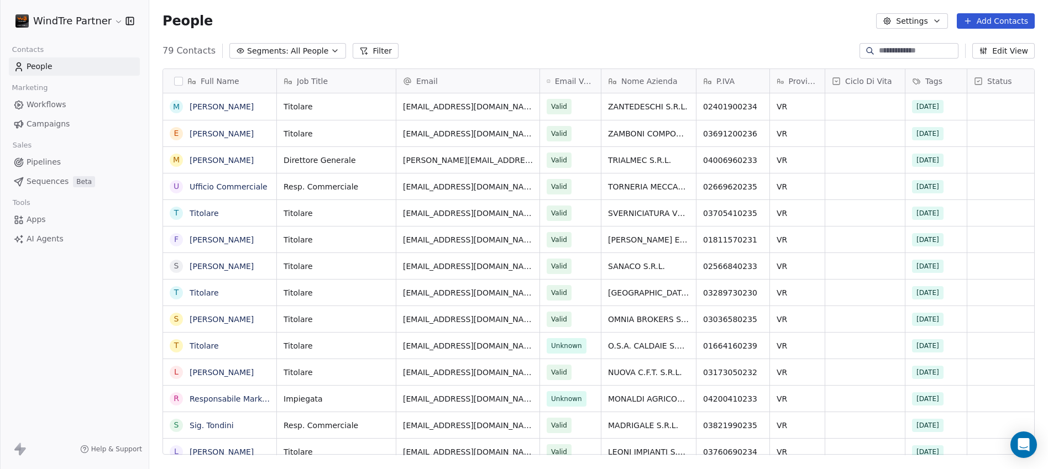
click at [309, 76] on span "Job Title" at bounding box center [312, 81] width 31 height 11
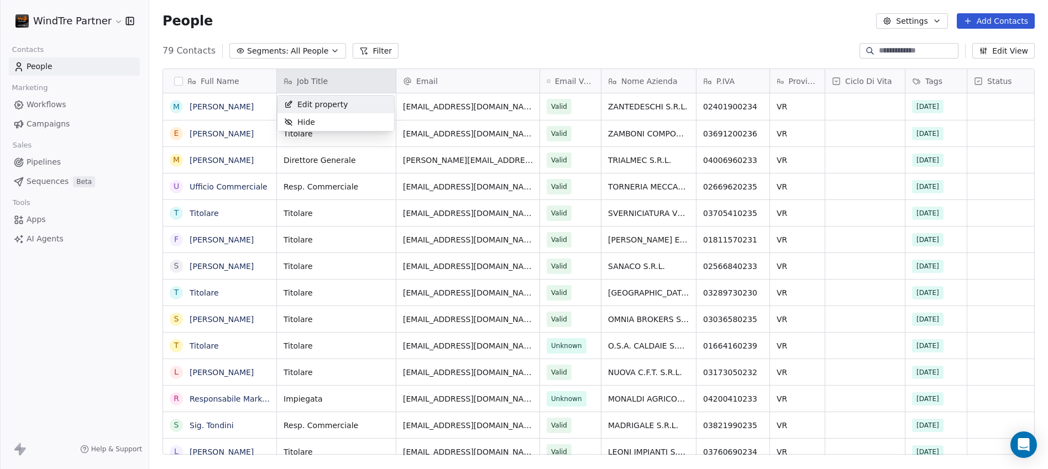
click at [444, 54] on html "WindTre Partner Contacts People Marketing Workflows Campaigns Sales Pipelines S…" at bounding box center [524, 234] width 1048 height 469
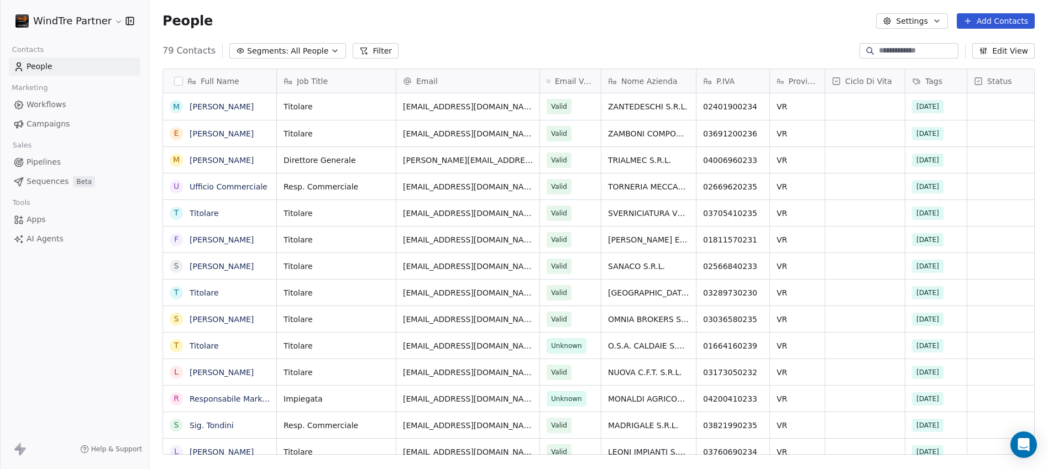
click at [369, 48] on button "Filter" at bounding box center [376, 50] width 46 height 15
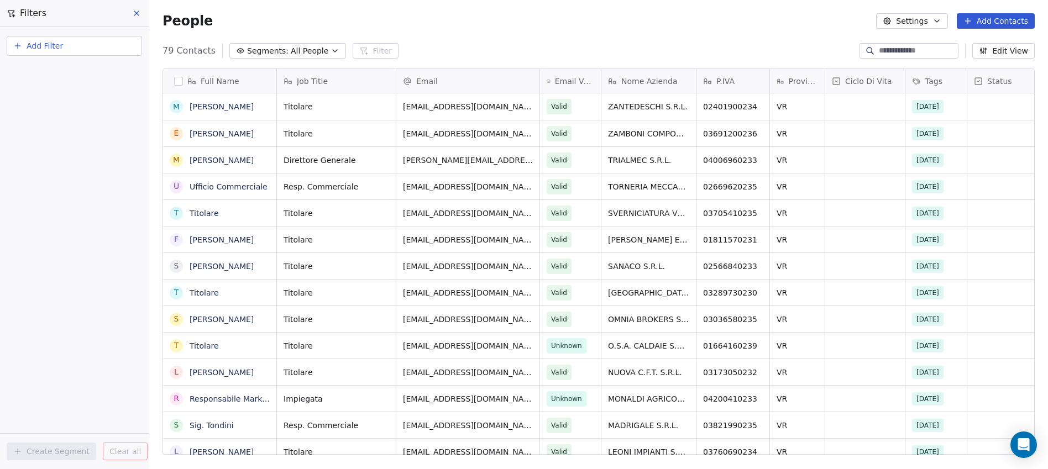
click at [44, 49] on span "Add Filter" at bounding box center [45, 46] width 36 height 12
click at [57, 76] on span "Contact properties" at bounding box center [54, 72] width 72 height 12
type input "***"
click at [25, 109] on span "Job Title" at bounding box center [33, 111] width 31 height 11
click at [46, 154] on div "Contains" at bounding box center [74, 153] width 115 height 18
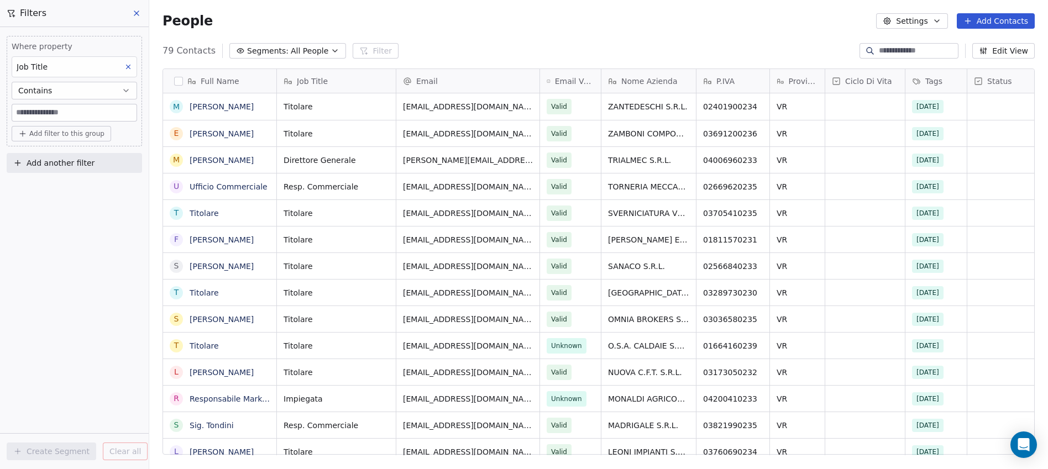
click at [53, 111] on input at bounding box center [74, 112] width 124 height 17
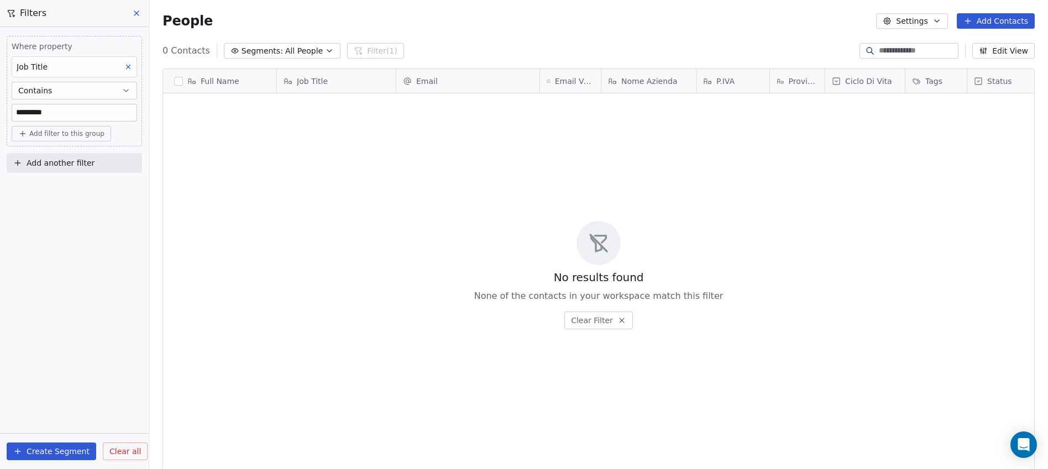
scroll to position [405, 890]
drag, startPoint x: 70, startPoint y: 113, endPoint x: 16, endPoint y: 111, distance: 54.2
click at [16, 111] on input "*********" at bounding box center [74, 112] width 124 height 17
type input "****"
drag, startPoint x: 60, startPoint y: 112, endPoint x: 8, endPoint y: 112, distance: 51.4
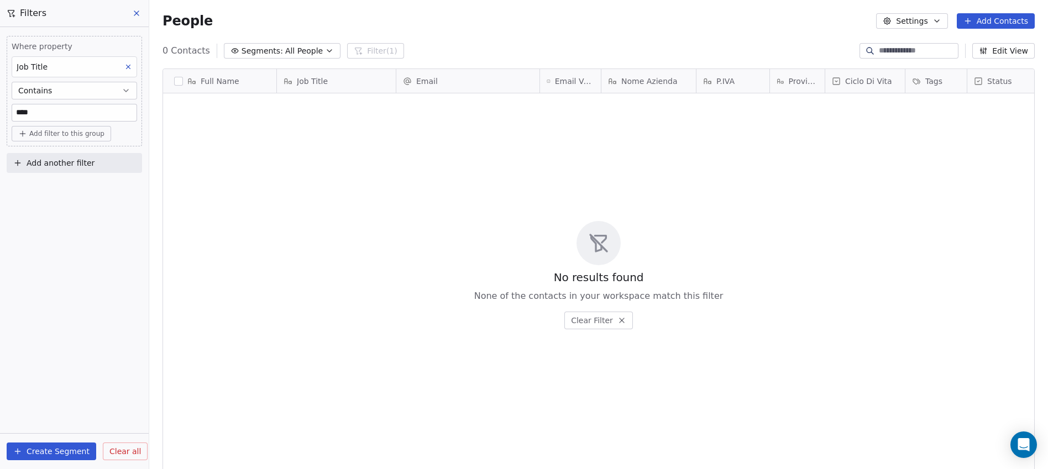
click at [8, 112] on div "Where property Job Title Contains **** Add filter to this group" at bounding box center [74, 91] width 135 height 111
click at [128, 67] on icon at bounding box center [128, 67] width 8 height 8
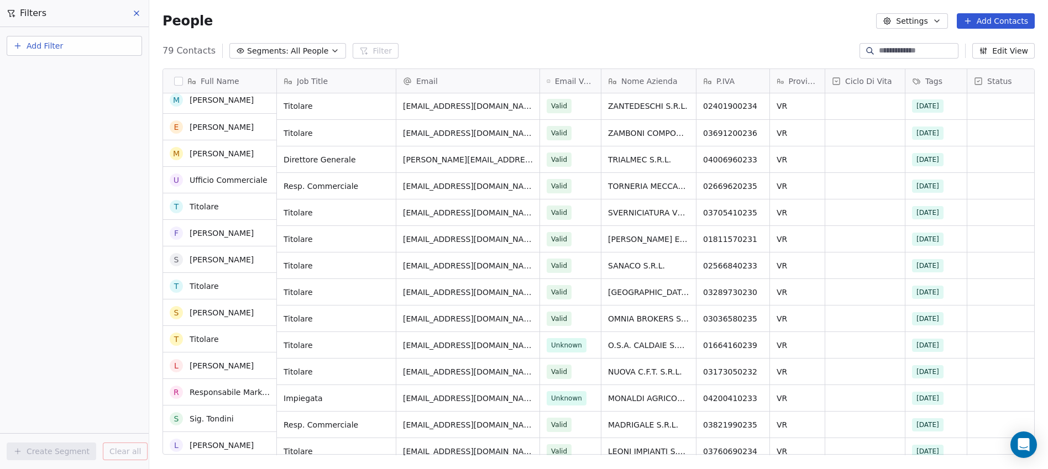
scroll to position [0, 0]
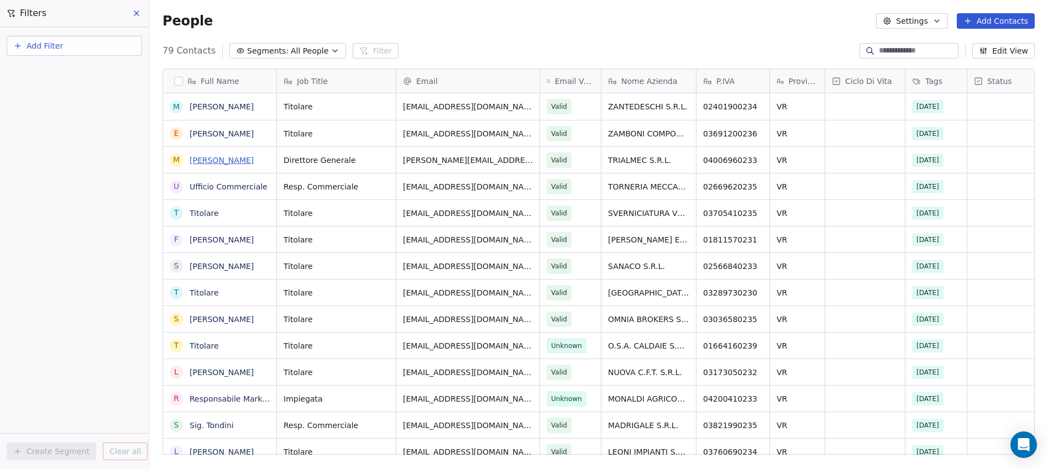
click at [221, 161] on link "Maurizio Battistella" at bounding box center [222, 160] width 64 height 9
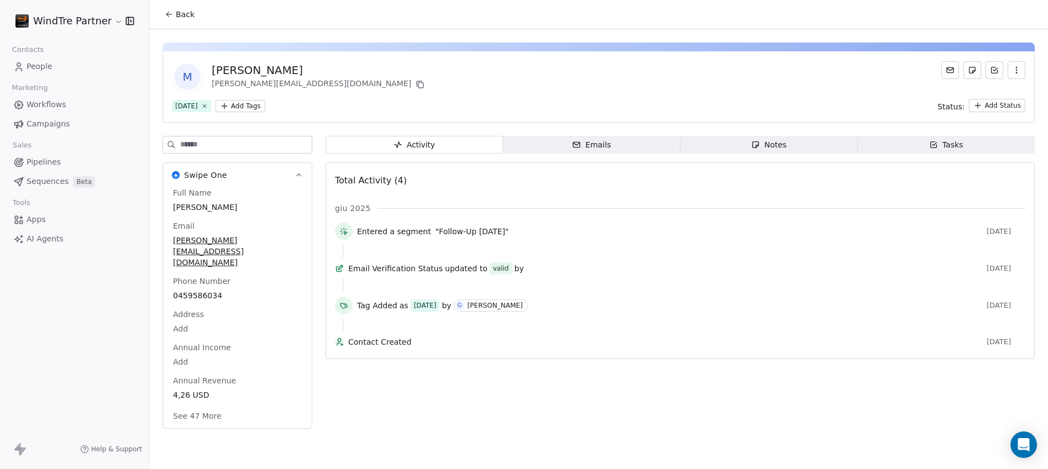
click at [578, 148] on div "Emails" at bounding box center [591, 145] width 39 height 12
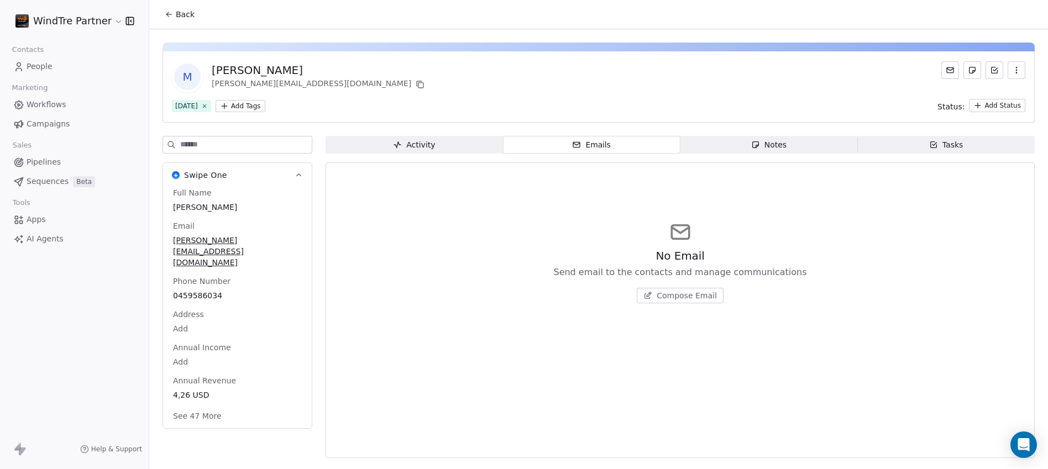
click at [458, 149] on span "Activity Activity" at bounding box center [413, 145] width 177 height 18
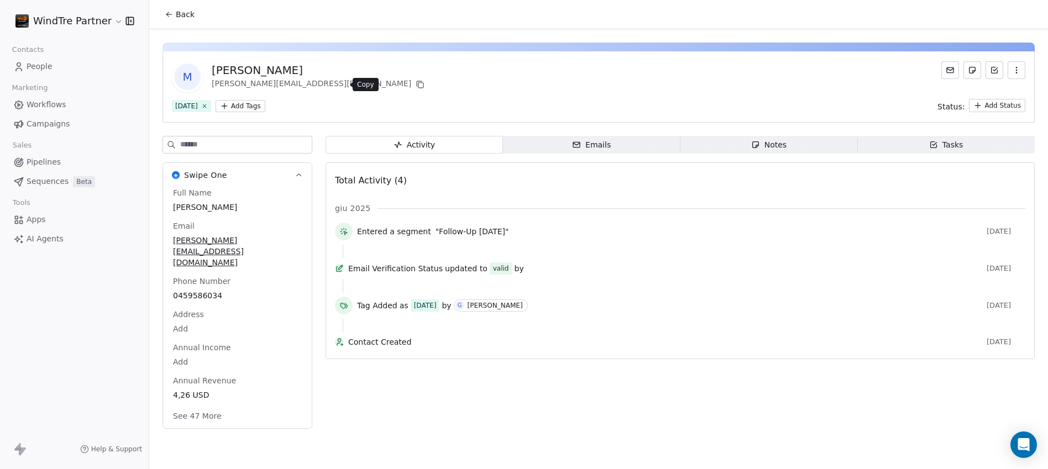
click at [416, 86] on icon at bounding box center [420, 84] width 9 height 9
click at [178, 15] on span "Back" at bounding box center [185, 14] width 19 height 11
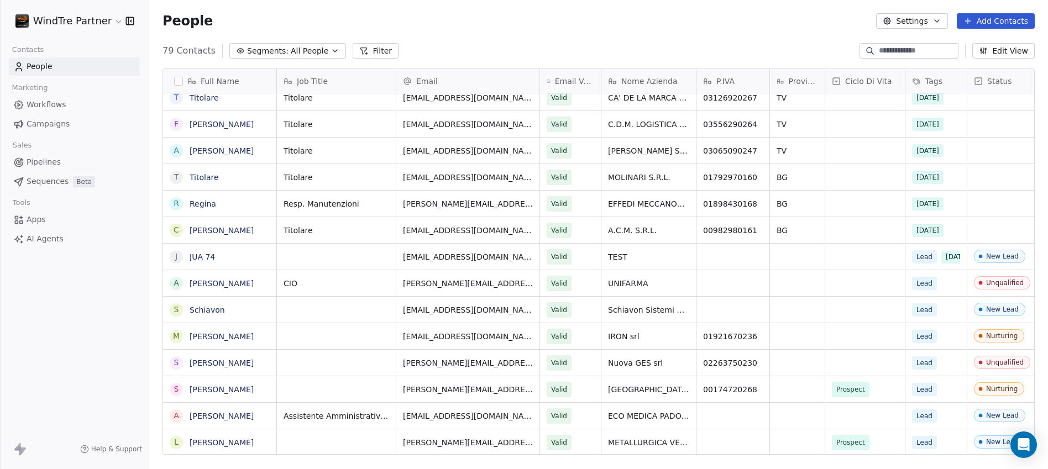
scroll to position [8, 0]
click at [176, 282] on button "grid" at bounding box center [176, 283] width 9 height 9
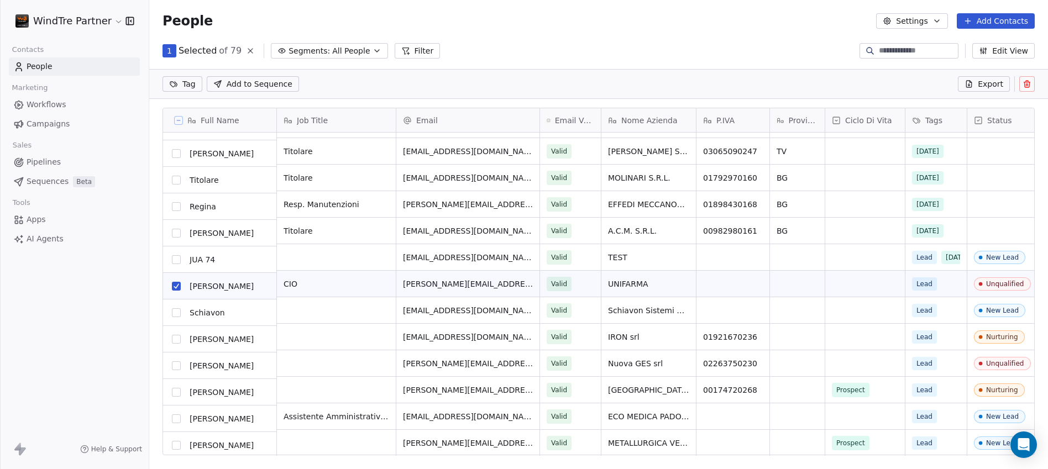
scroll to position [1772, 0]
click at [175, 308] on button "grid" at bounding box center [176, 310] width 9 height 9
click at [176, 335] on button "grid" at bounding box center [176, 337] width 9 height 9
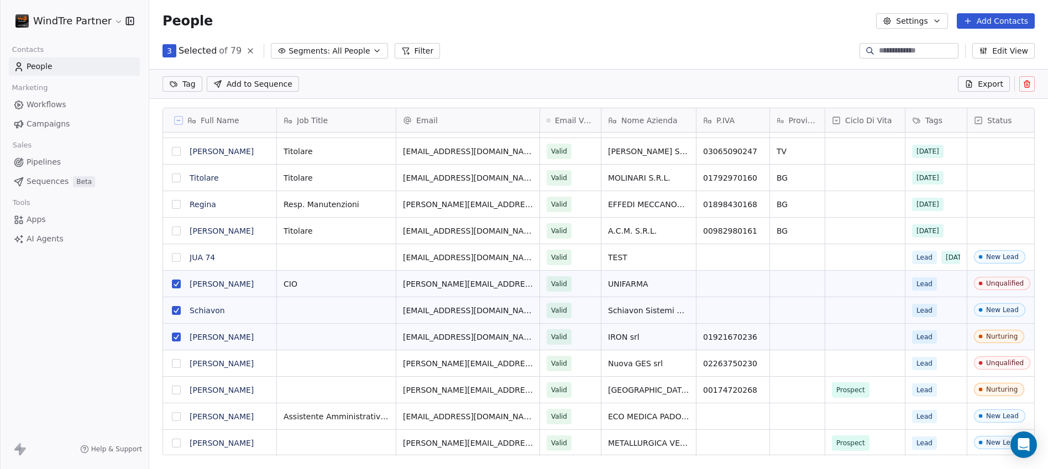
click at [177, 362] on button "grid" at bounding box center [176, 363] width 9 height 9
click at [176, 389] on button "grid" at bounding box center [176, 390] width 9 height 9
click at [1031, 83] on button at bounding box center [1026, 83] width 15 height 15
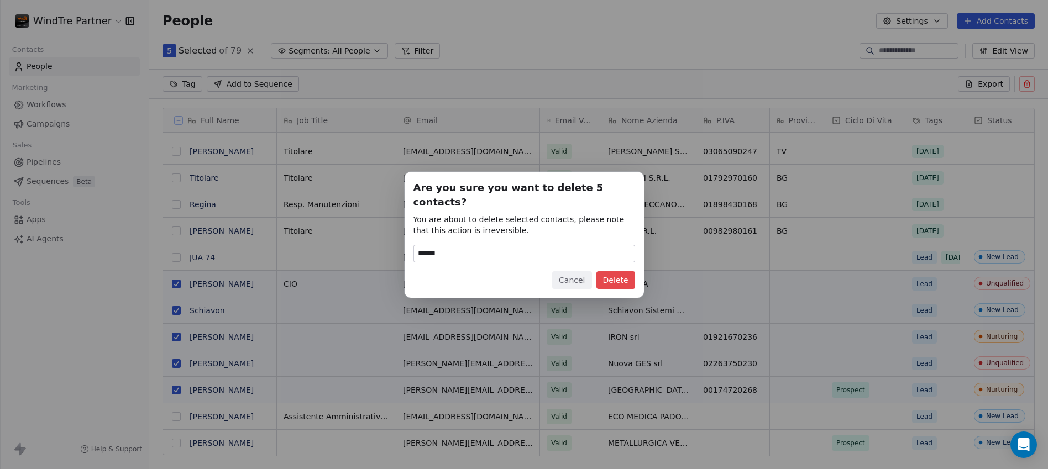
type input "******"
click at [611, 277] on button "Delete" at bounding box center [615, 280] width 39 height 18
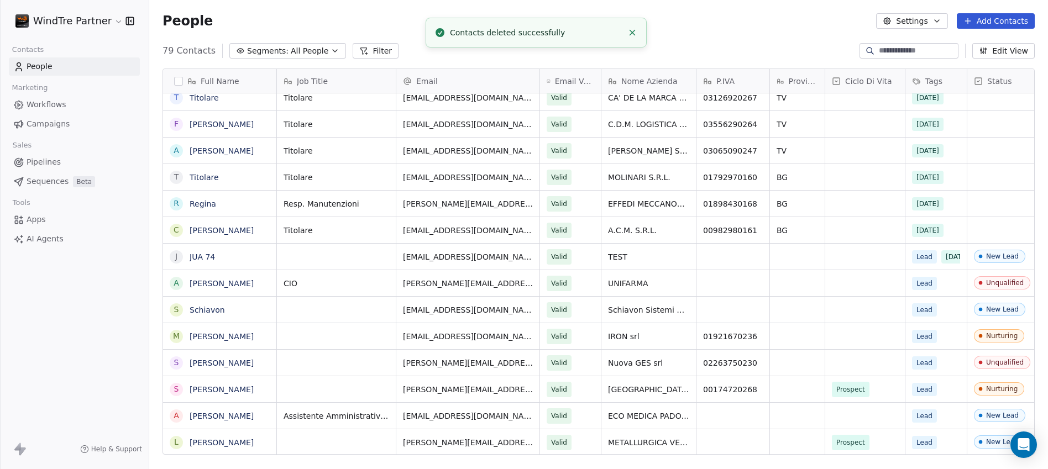
scroll to position [1601, 0]
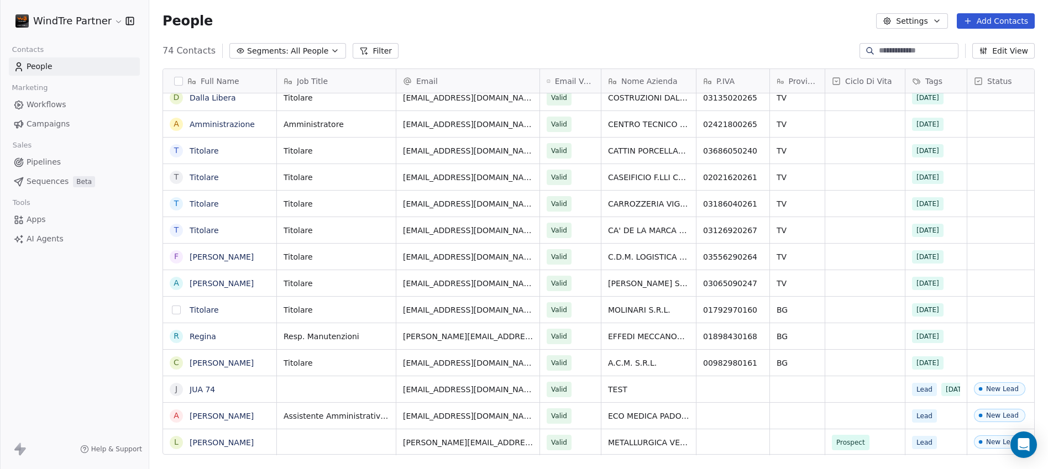
click at [176, 311] on button "grid" at bounding box center [176, 310] width 9 height 9
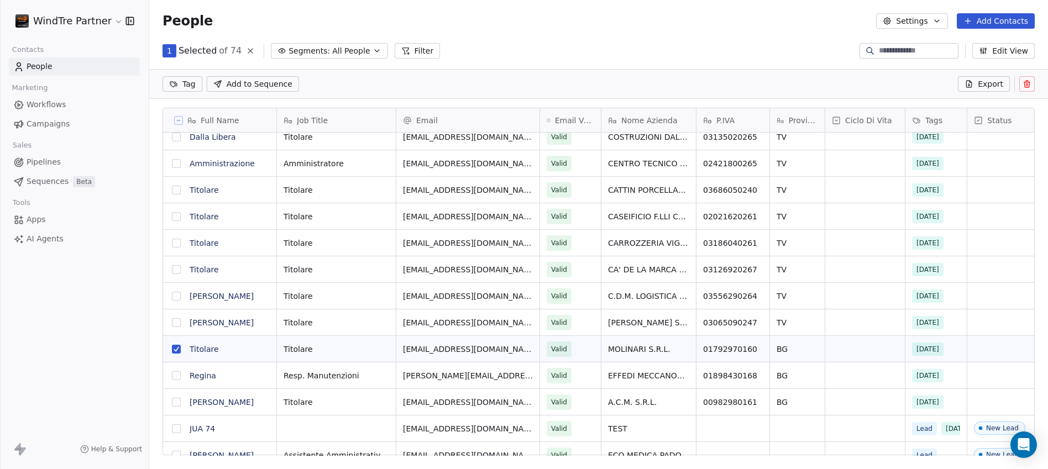
click at [177, 374] on button "grid" at bounding box center [176, 375] width 9 height 9
click at [178, 402] on button "grid" at bounding box center [176, 402] width 9 height 9
click at [1027, 84] on icon at bounding box center [1027, 84] width 0 height 2
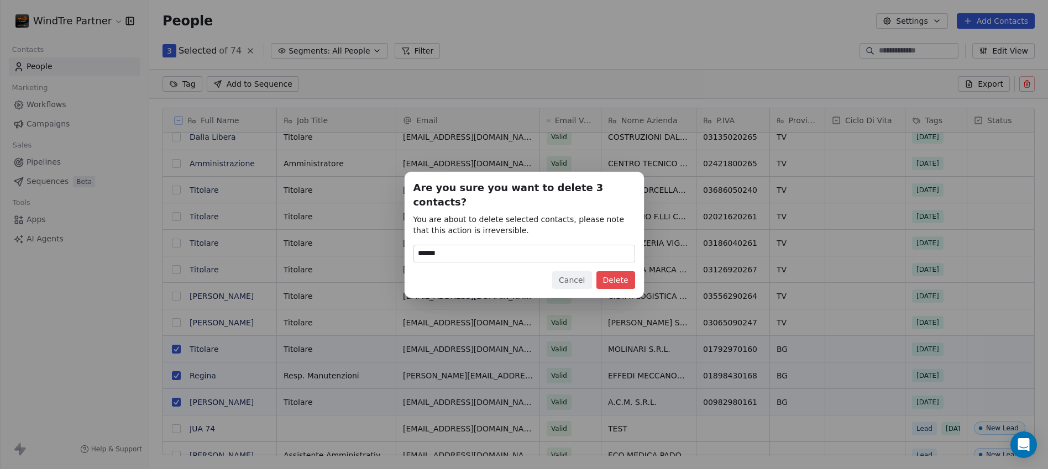
click at [610, 273] on button "Delete" at bounding box center [615, 280] width 39 height 18
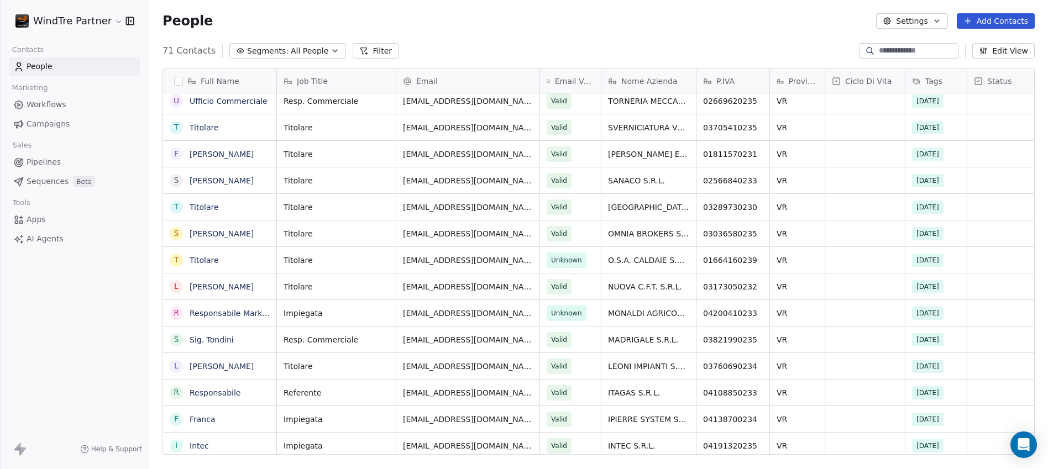
scroll to position [156, 0]
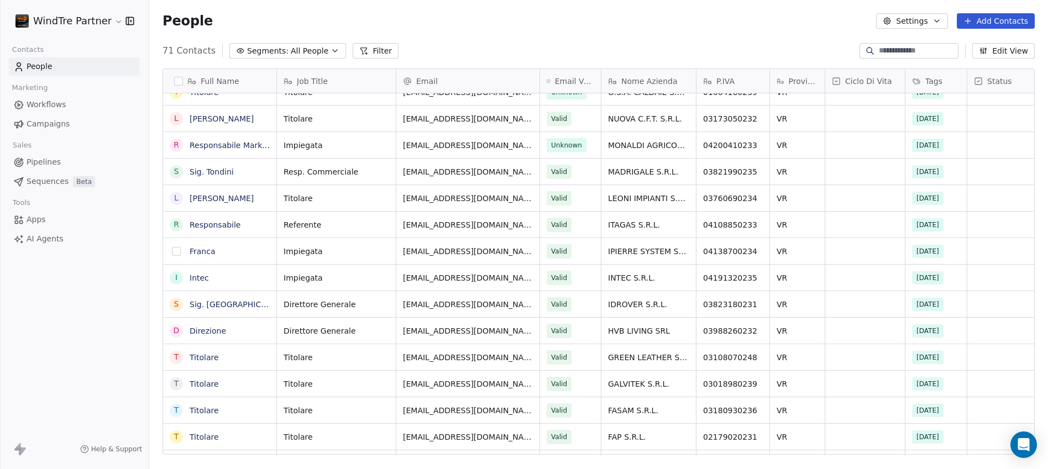
click at [175, 251] on button "grid" at bounding box center [176, 251] width 9 height 9
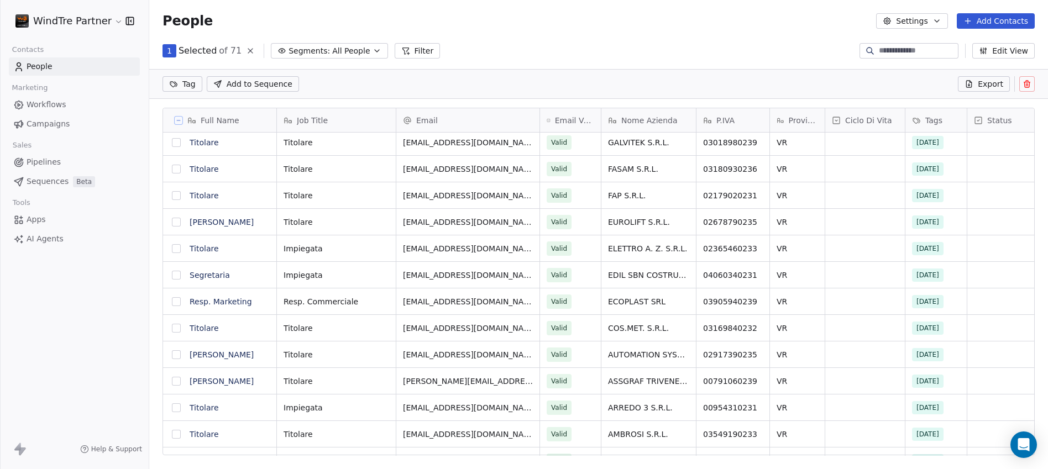
click at [176, 275] on button "grid" at bounding box center [176, 275] width 9 height 9
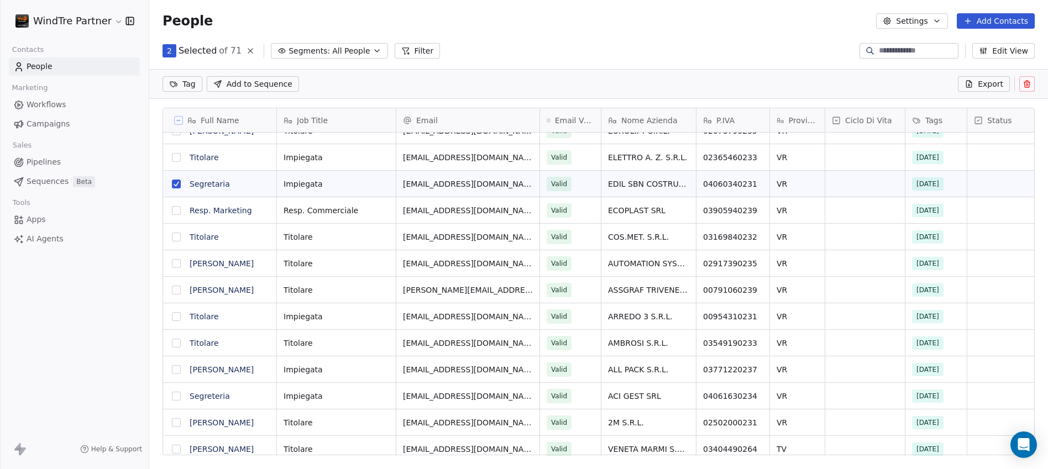
click at [175, 213] on button "grid" at bounding box center [176, 210] width 9 height 9
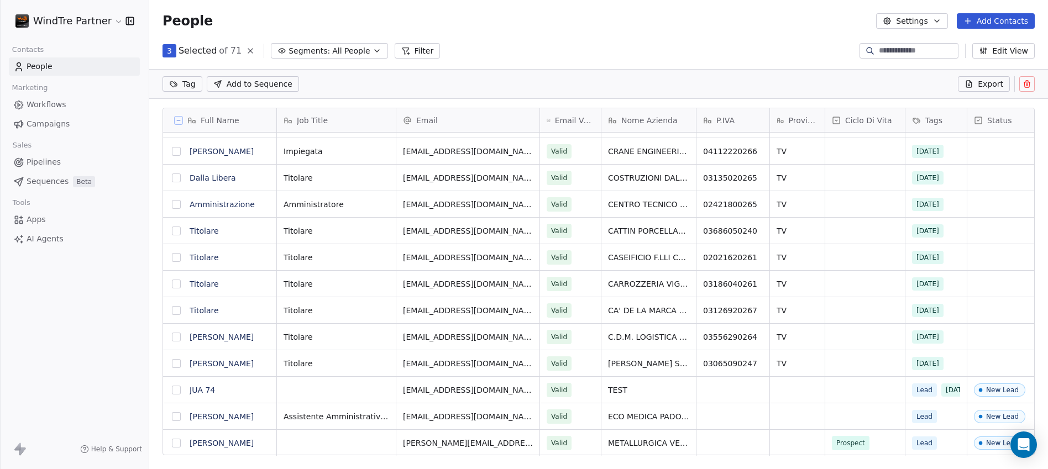
click at [1027, 83] on icon at bounding box center [1026, 84] width 9 height 9
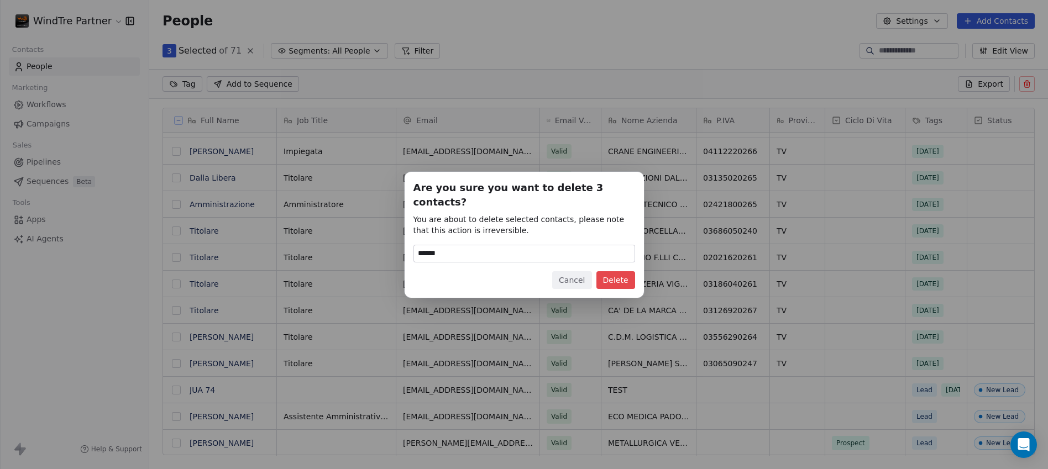
click at [630, 276] on button "Delete" at bounding box center [615, 280] width 39 height 18
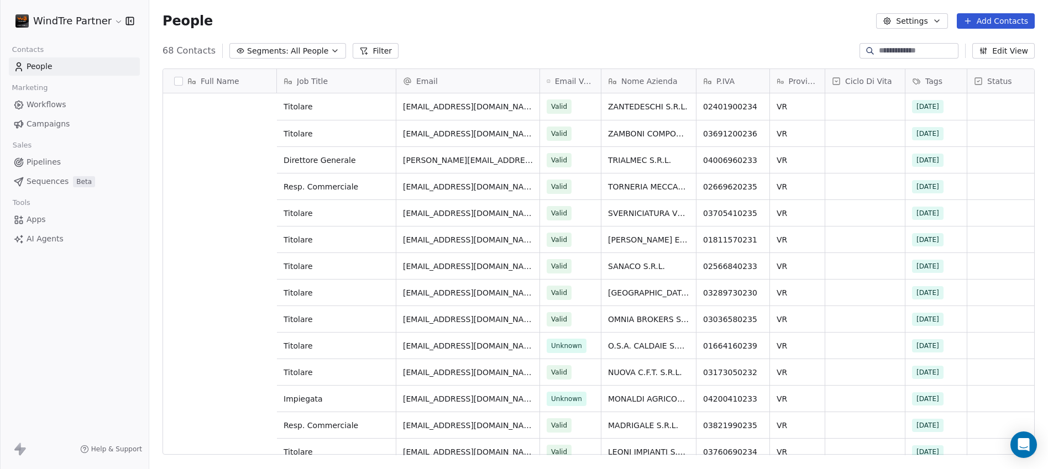
scroll to position [0, 0]
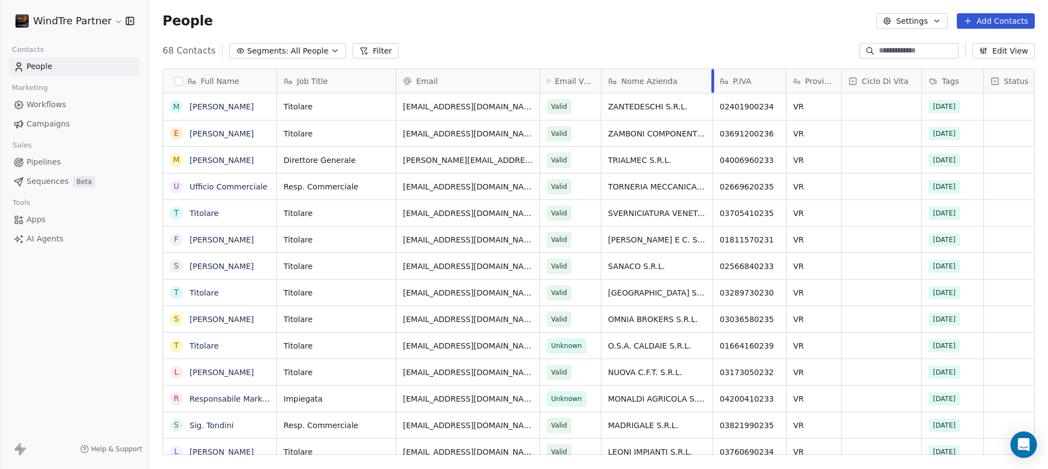
drag, startPoint x: 696, startPoint y: 76, endPoint x: 712, endPoint y: 86, distance: 19.3
click at [712, 86] on div "Job Title Email Email Verification Status Nome Azienda P.IVA Provincia Ciclo Di…" at bounding box center [1061, 262] width 1568 height 386
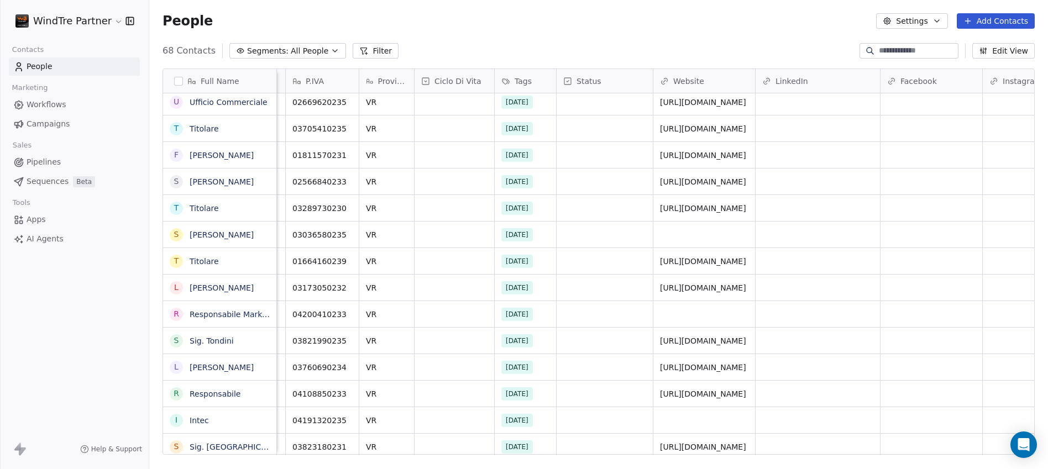
scroll to position [8, 485]
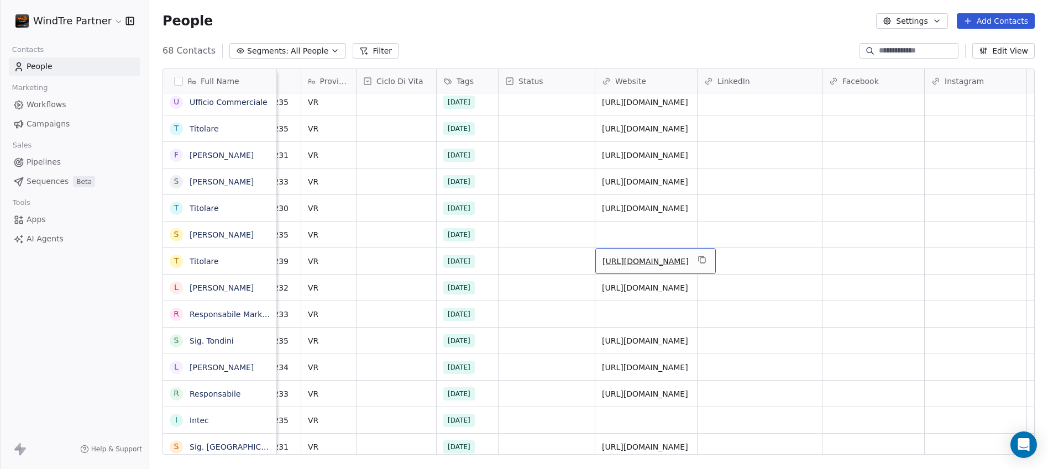
click at [651, 257] on link "http://www.osacaldaie.it" at bounding box center [645, 261] width 86 height 9
click at [655, 283] on link "http://nuovacft.com" at bounding box center [645, 287] width 86 height 9
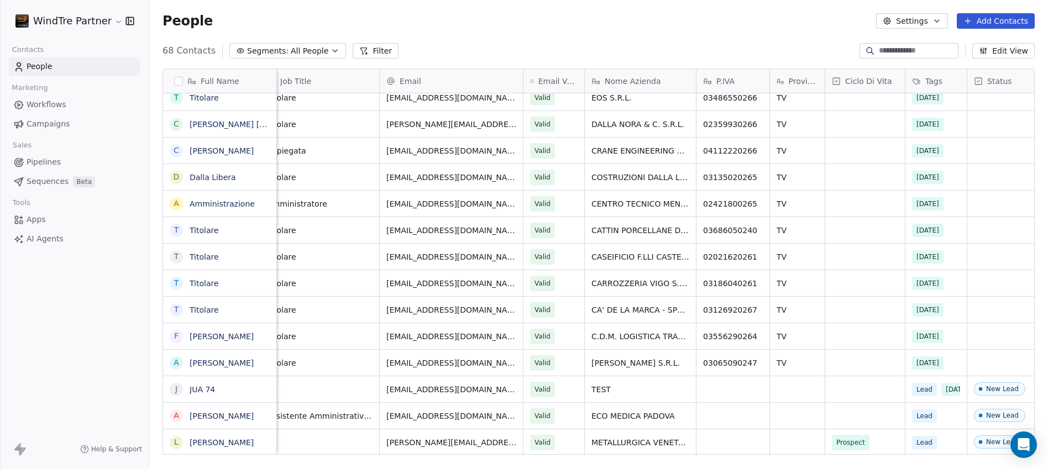
scroll to position [8, 0]
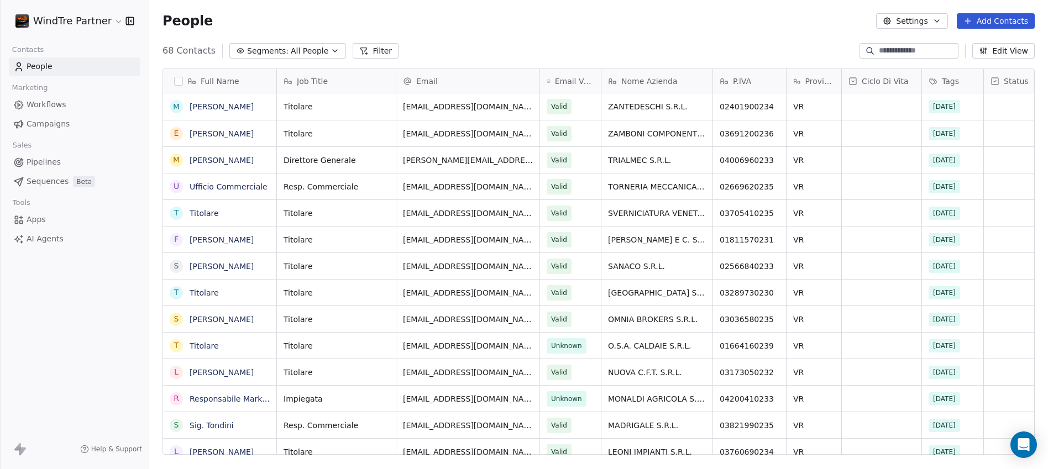
click at [177, 82] on button "button" at bounding box center [178, 81] width 9 height 9
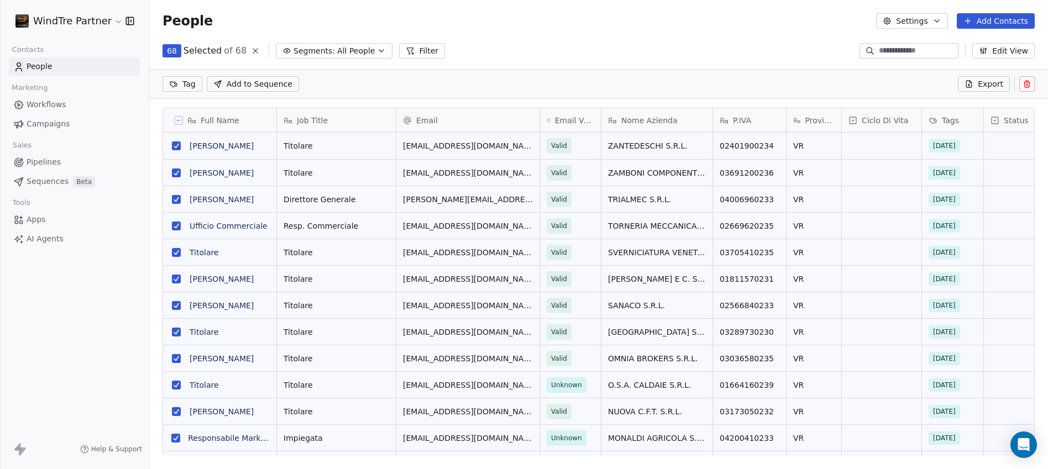
click at [1029, 83] on icon at bounding box center [1026, 84] width 5 height 5
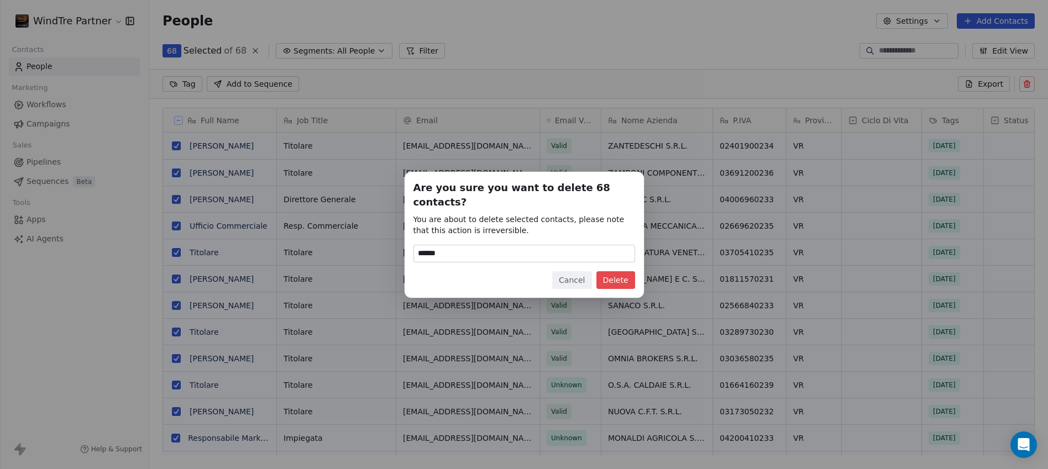
click at [622, 275] on button "Delete" at bounding box center [615, 280] width 39 height 18
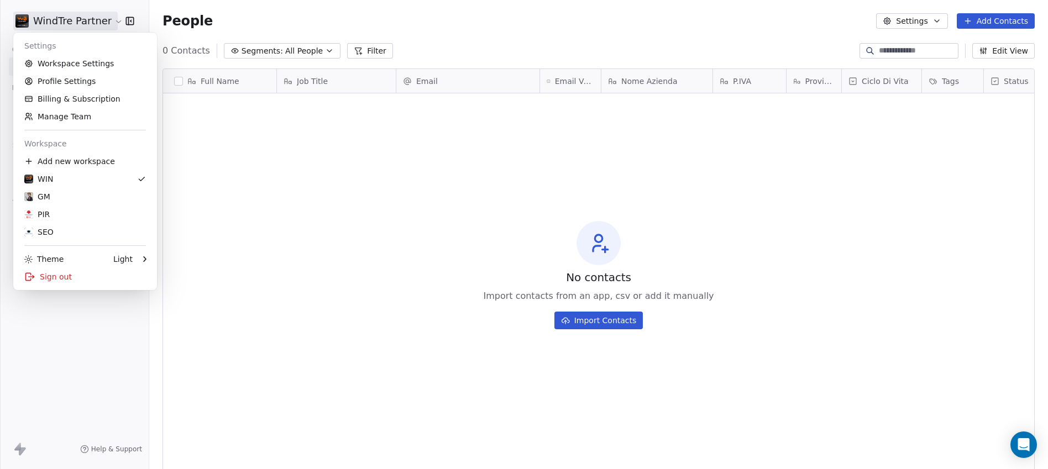
click at [111, 27] on html "WindTre Partner Contacts People Marketing Workflows Campaigns Sales Pipelines S…" at bounding box center [524, 234] width 1048 height 469
click at [71, 195] on div "GM" at bounding box center [85, 196] width 122 height 11
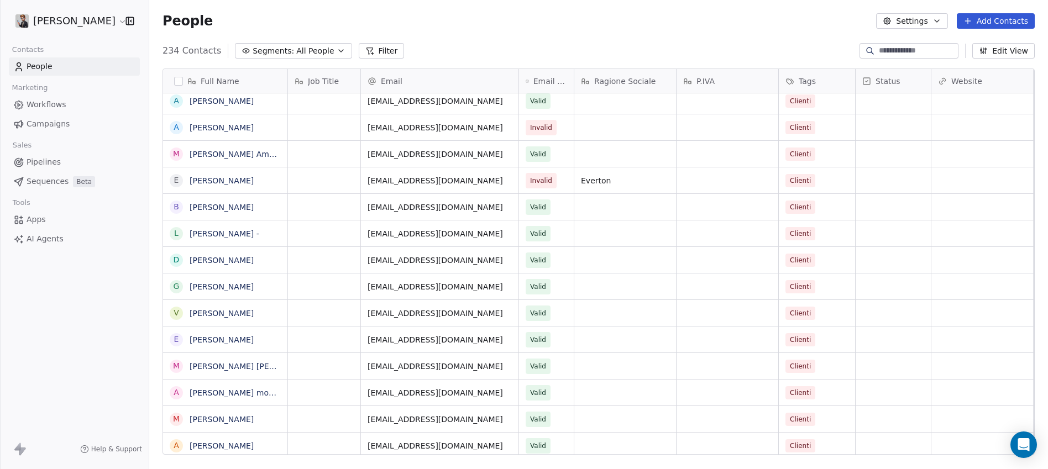
scroll to position [5830, 0]
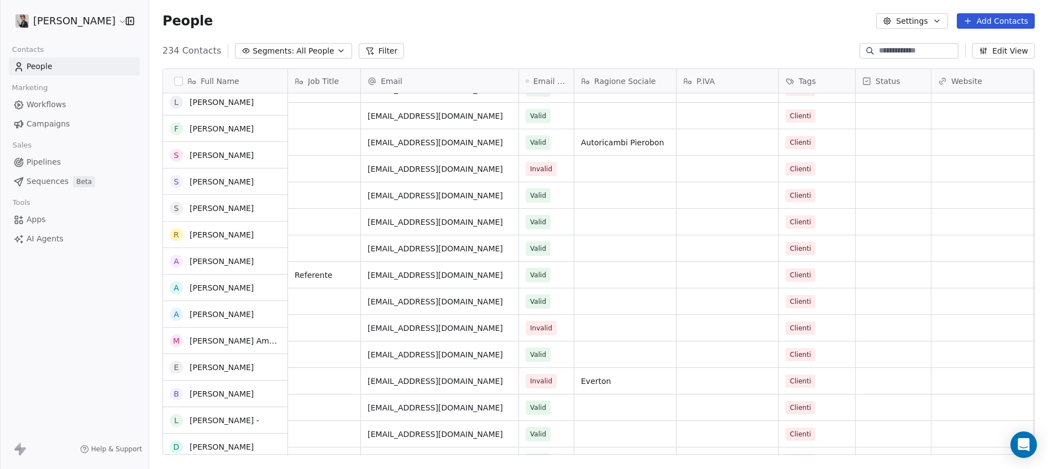
scroll to position [5348, 0]
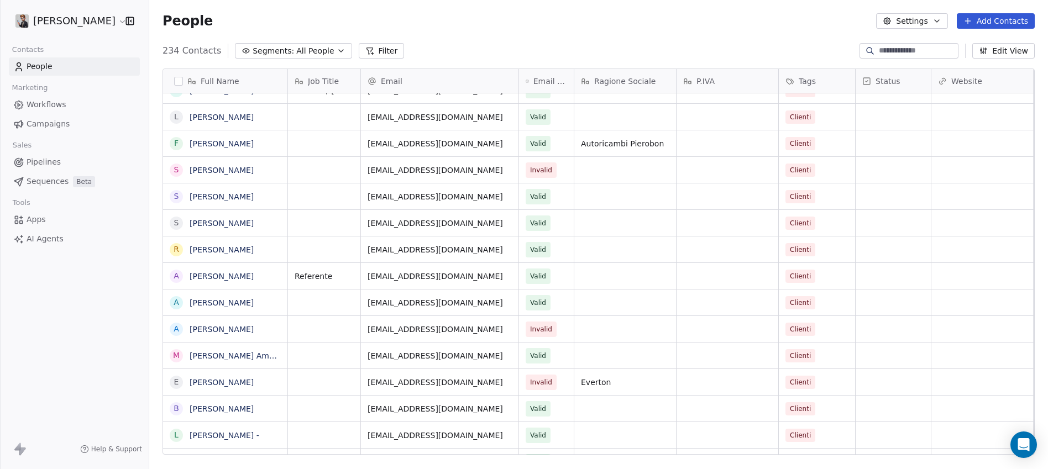
click at [117, 26] on html "[PERSON_NAME] Contacts People Marketing Workflows Campaigns Sales Pipelines Seq…" at bounding box center [524, 234] width 1048 height 469
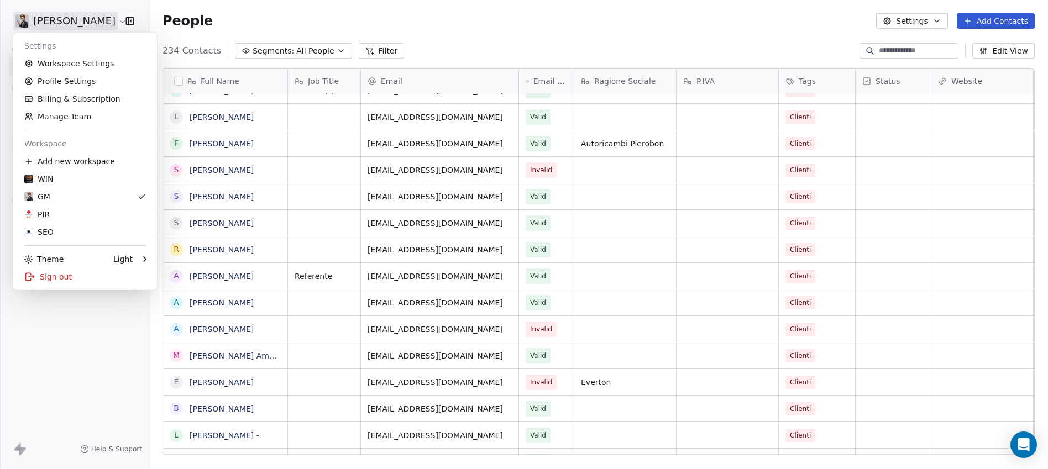
click at [117, 26] on html "[PERSON_NAME] Contacts People Marketing Workflows Campaigns Sales Pipelines Seq…" at bounding box center [524, 234] width 1048 height 469
